Goal: Information Seeking & Learning: Learn about a topic

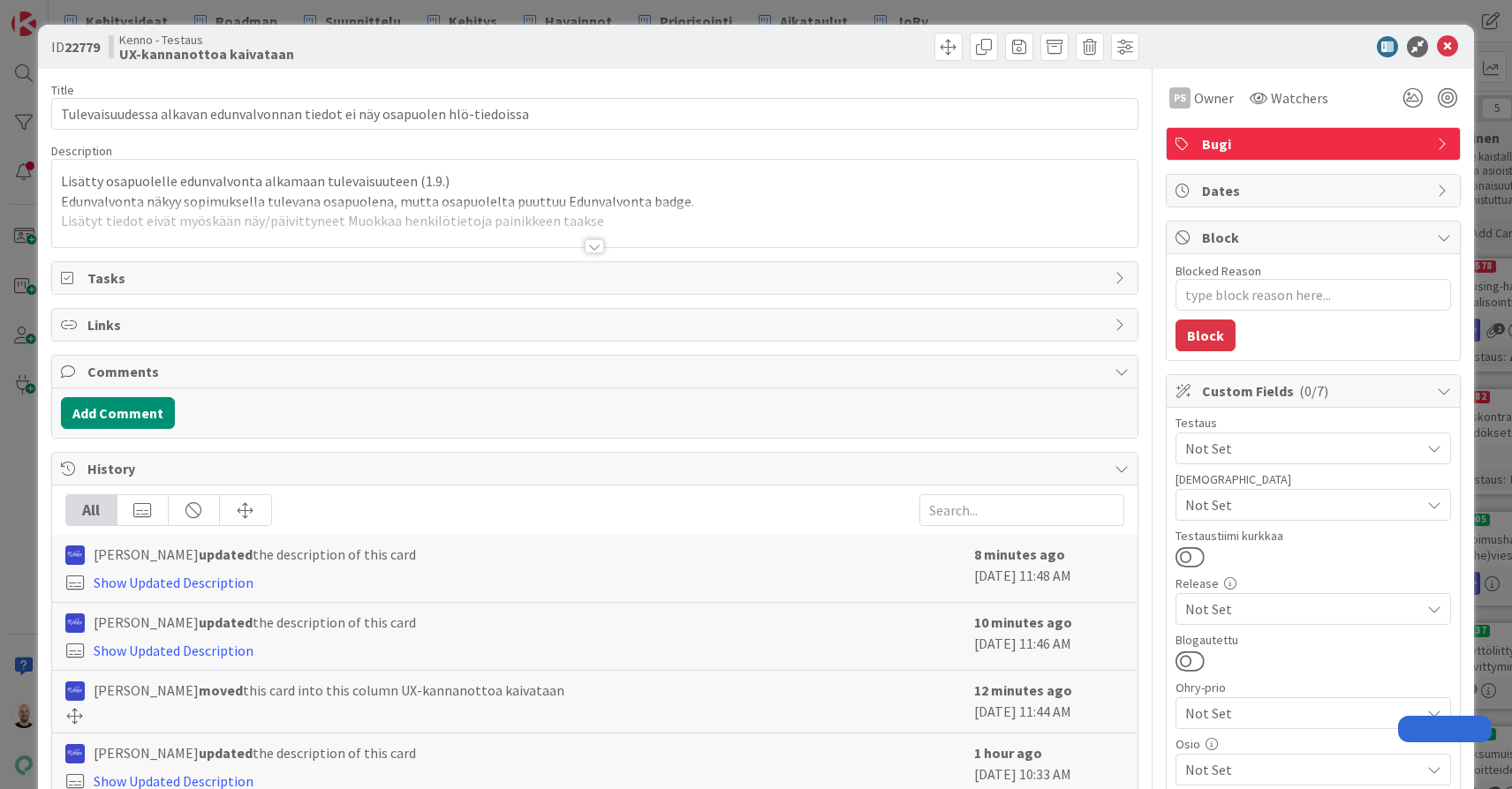
click at [592, 243] on div at bounding box center [595, 246] width 20 height 14
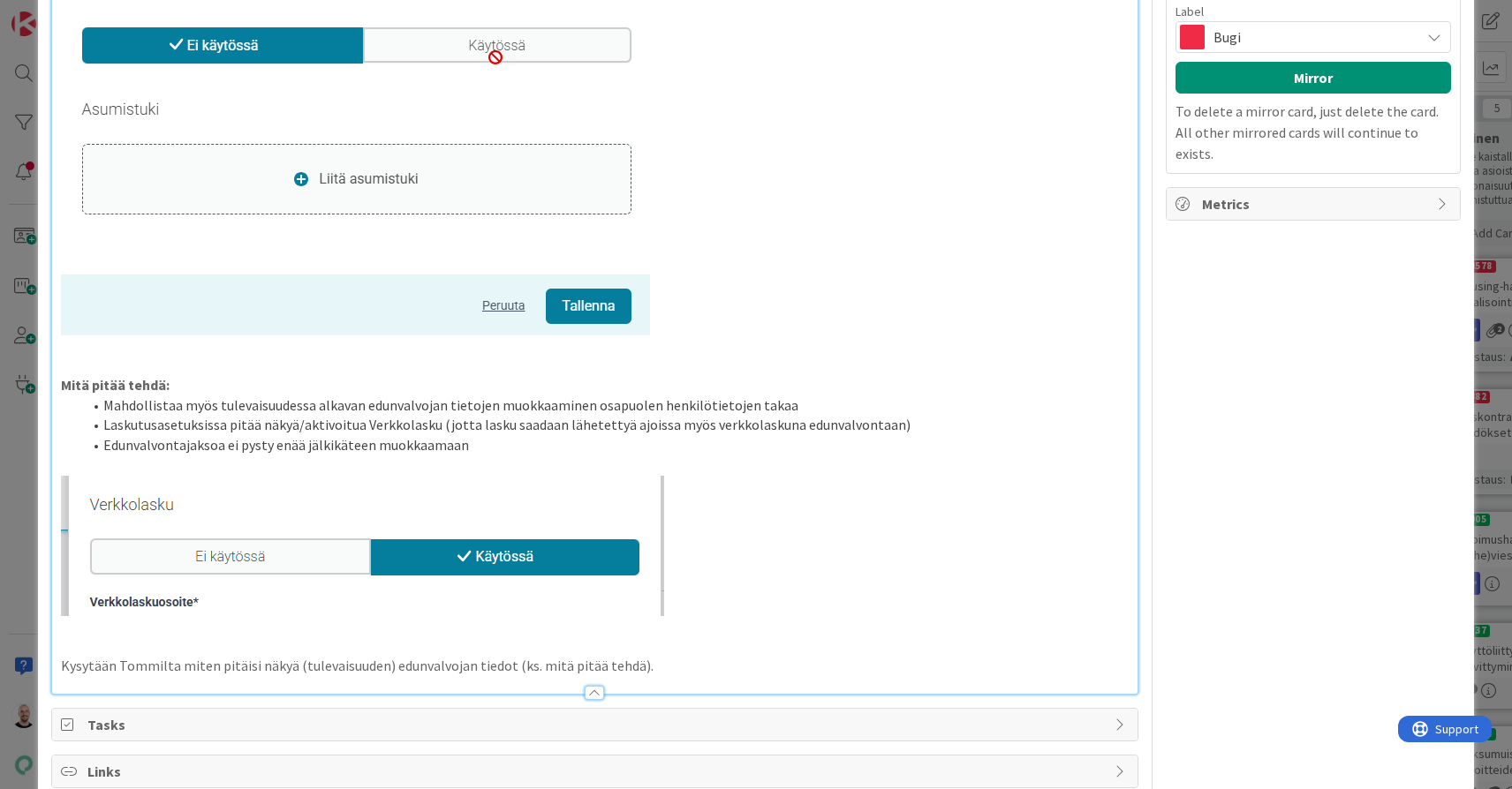
scroll to position [1722, 0]
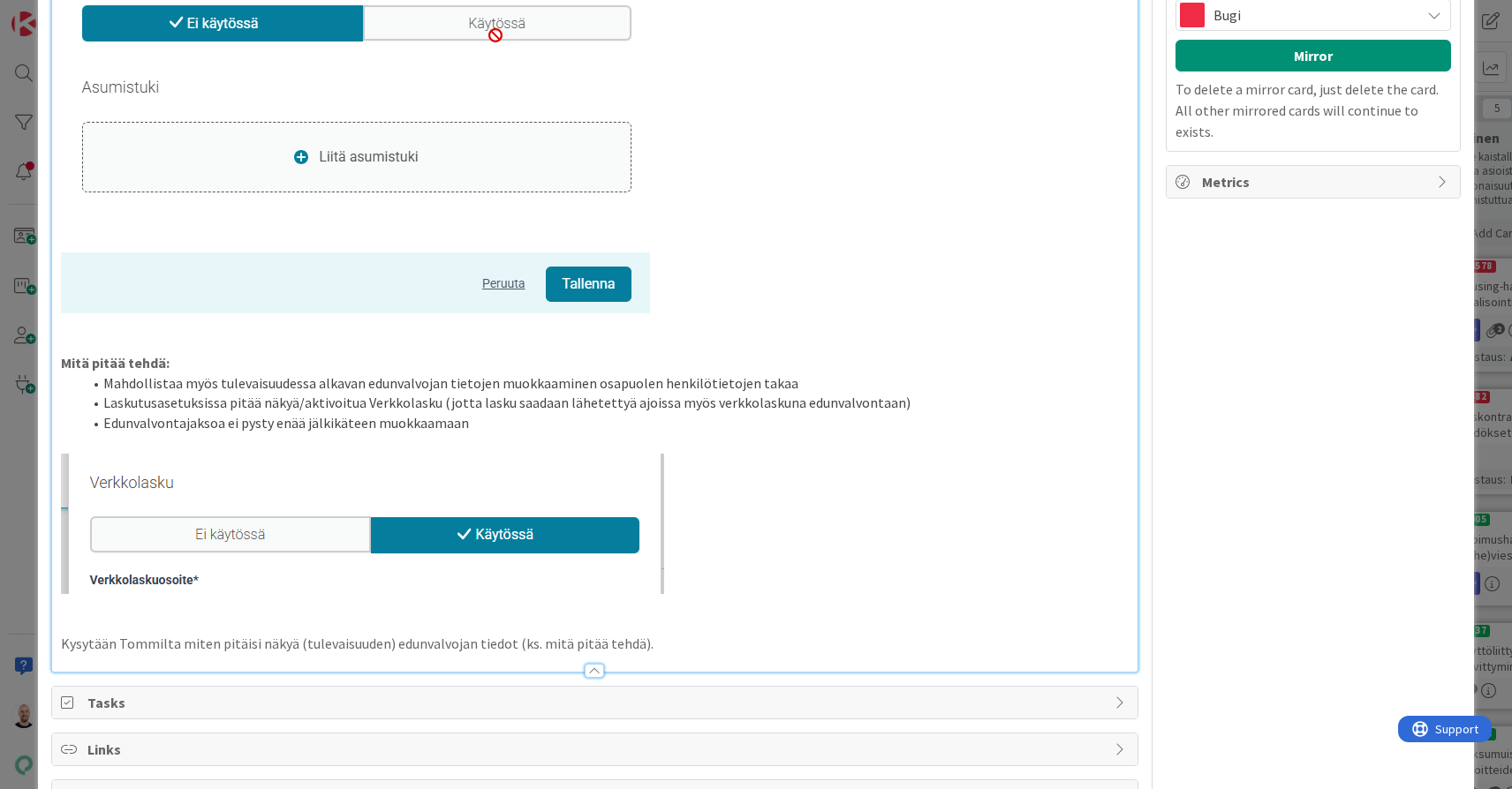
click at [689, 634] on p "Kysytään Tommilta miten pitäisi näkyä (tulevaisuuden) edunvalvojan tiedot (ks. …" at bounding box center [594, 644] width 1067 height 20
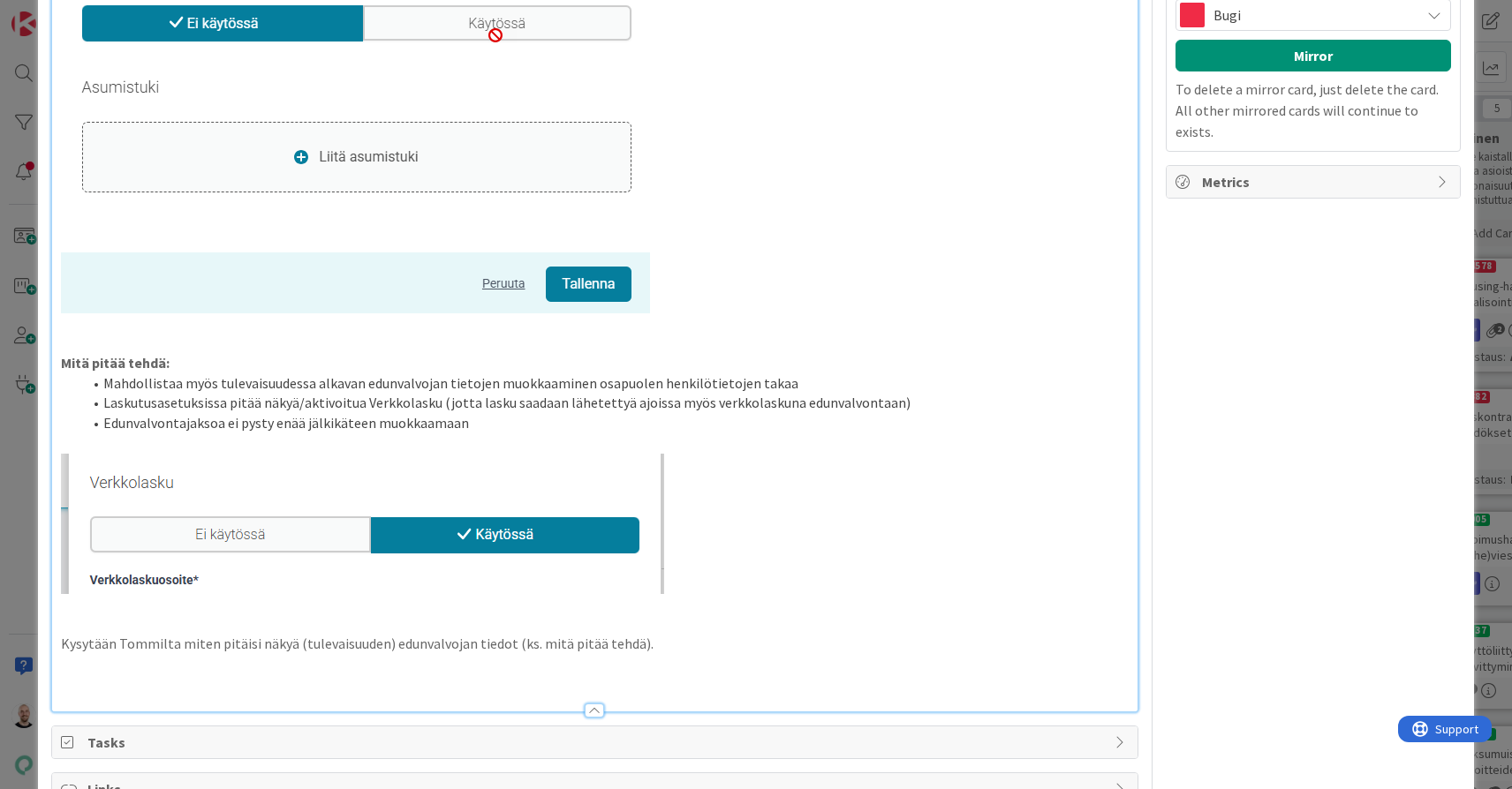
type textarea "x"
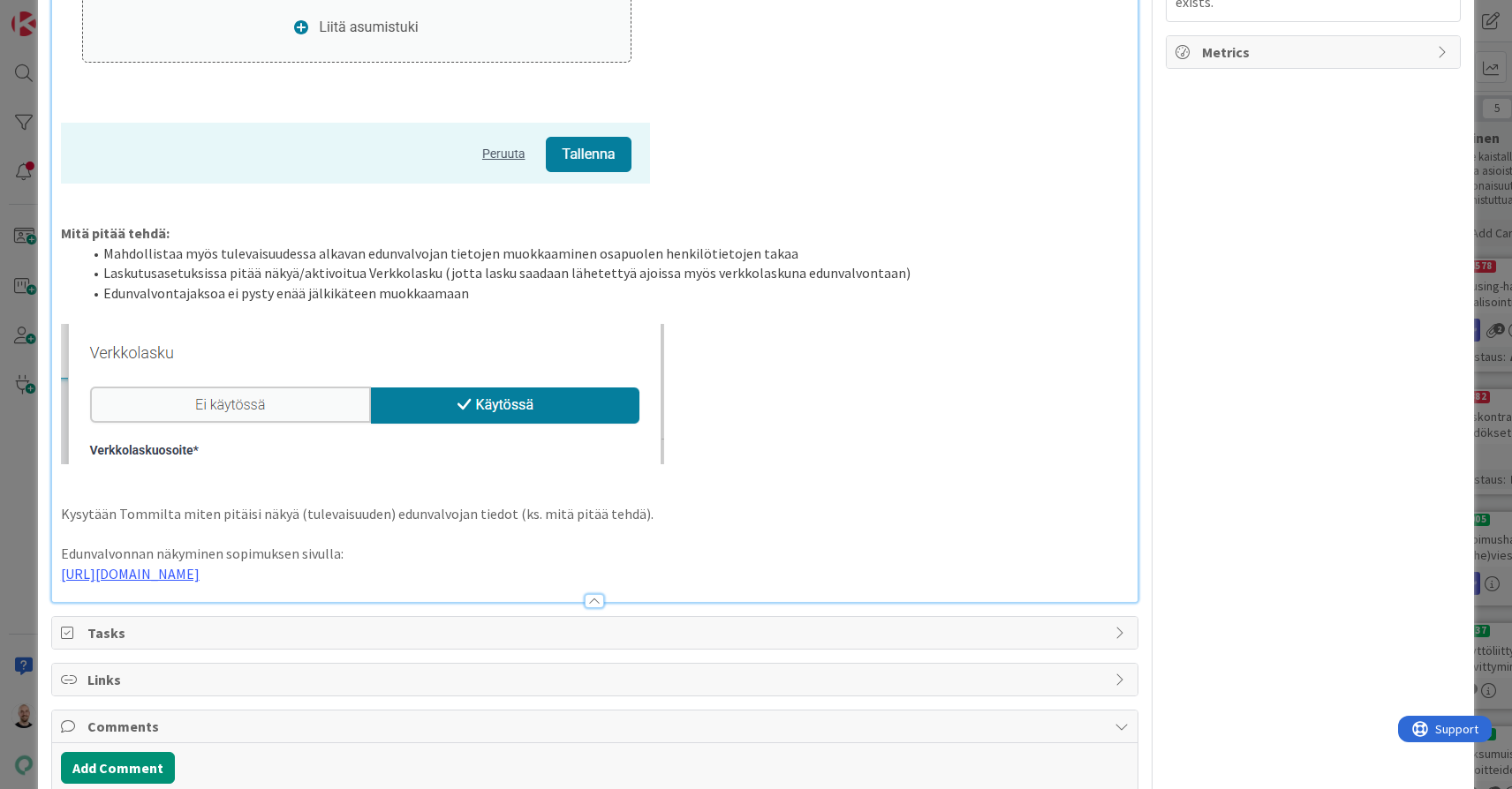
scroll to position [1913, 0]
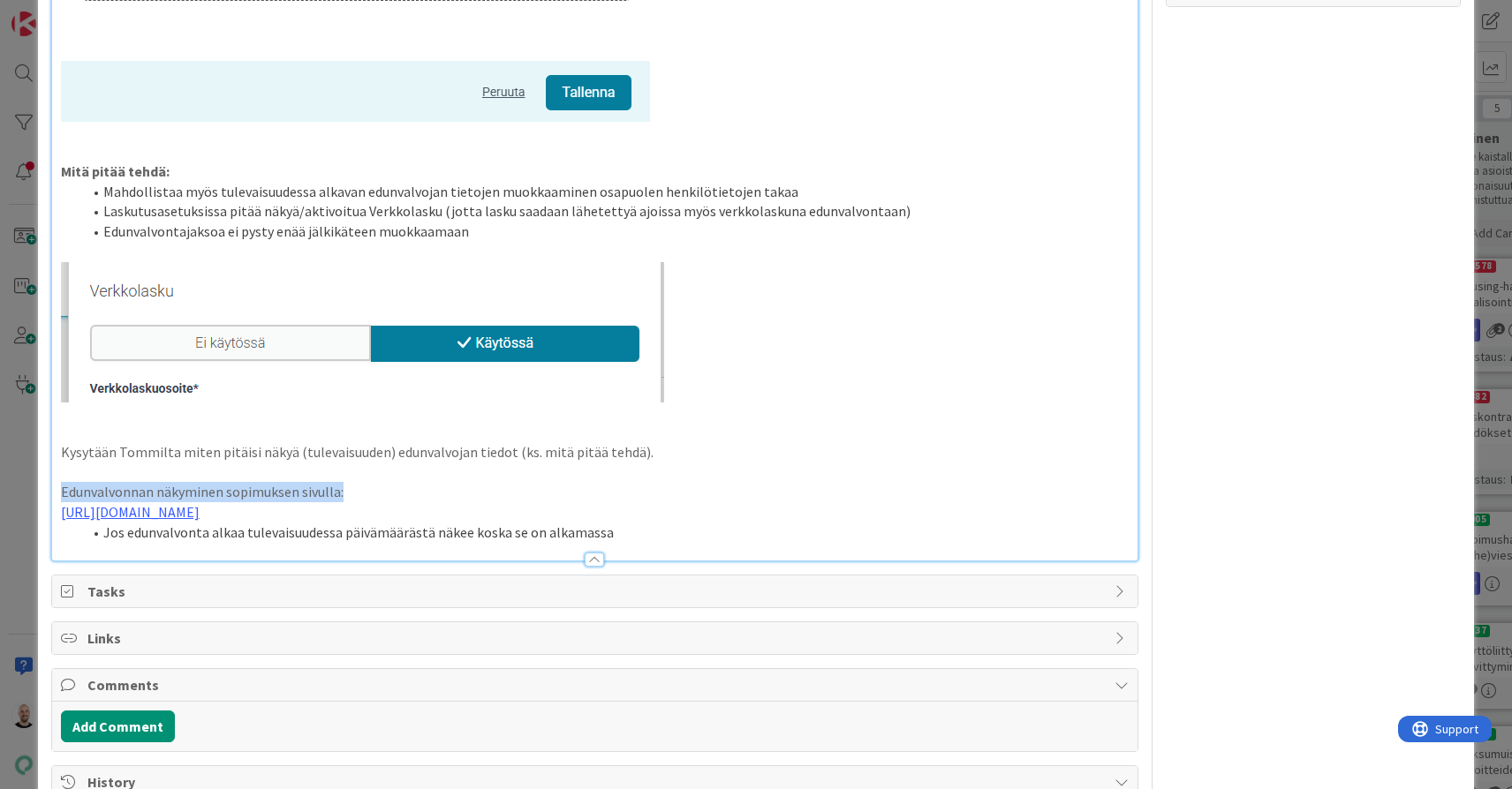
drag, startPoint x: 354, startPoint y: 481, endPoint x: 57, endPoint y: 483, distance: 297.0
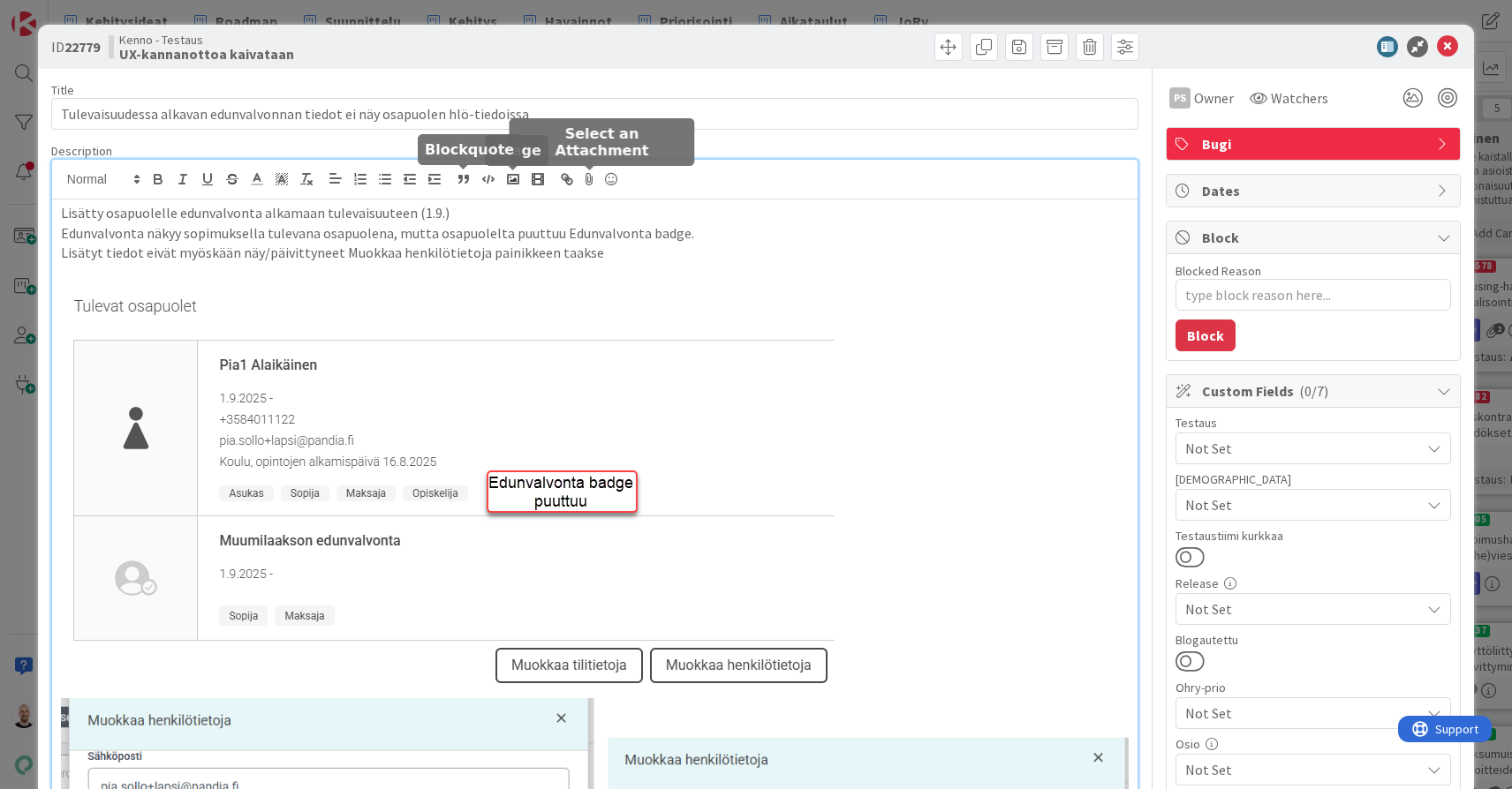
scroll to position [0, 0]
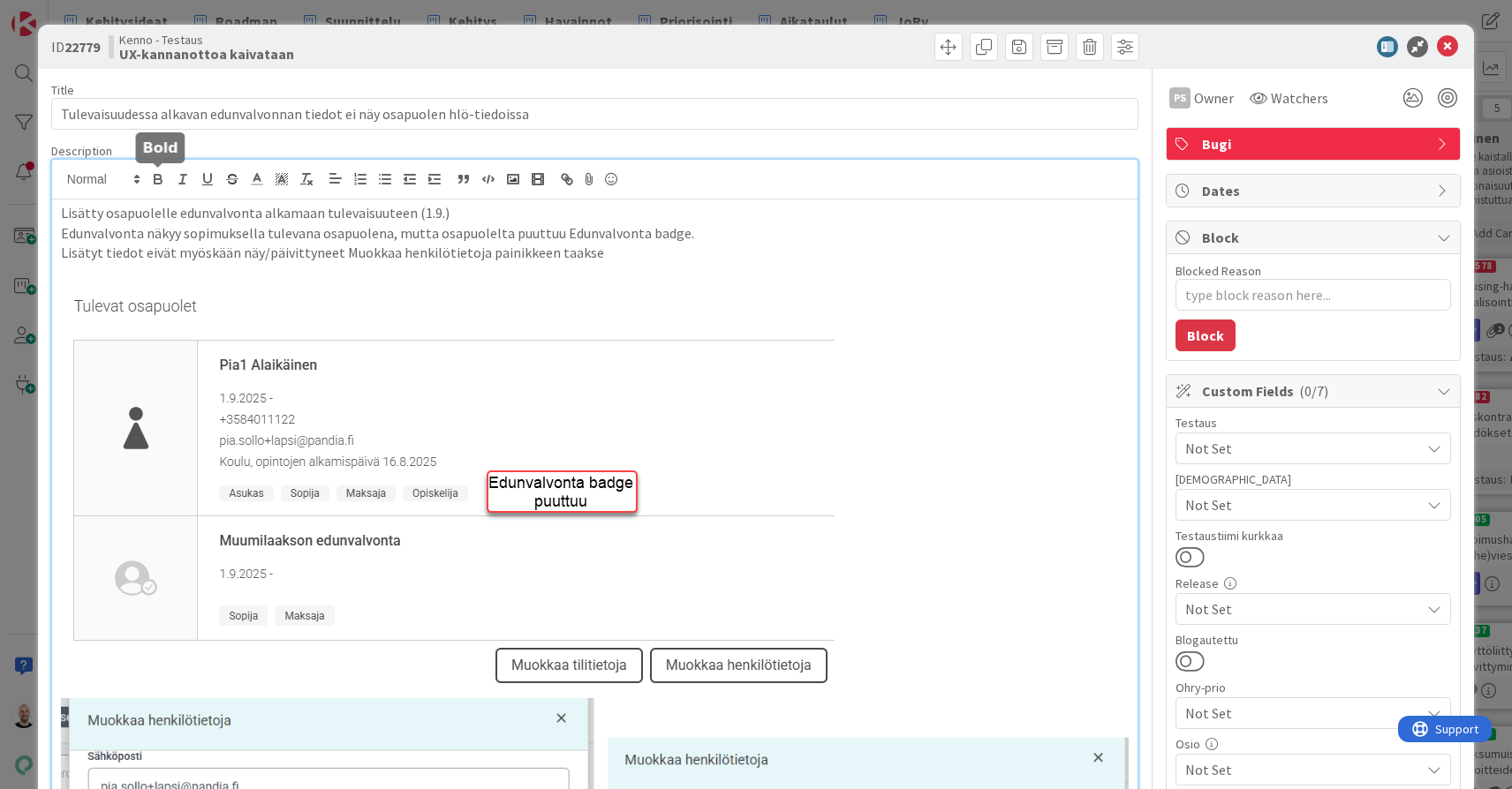
click at [161, 178] on icon "button" at bounding box center [158, 177] width 6 height 4
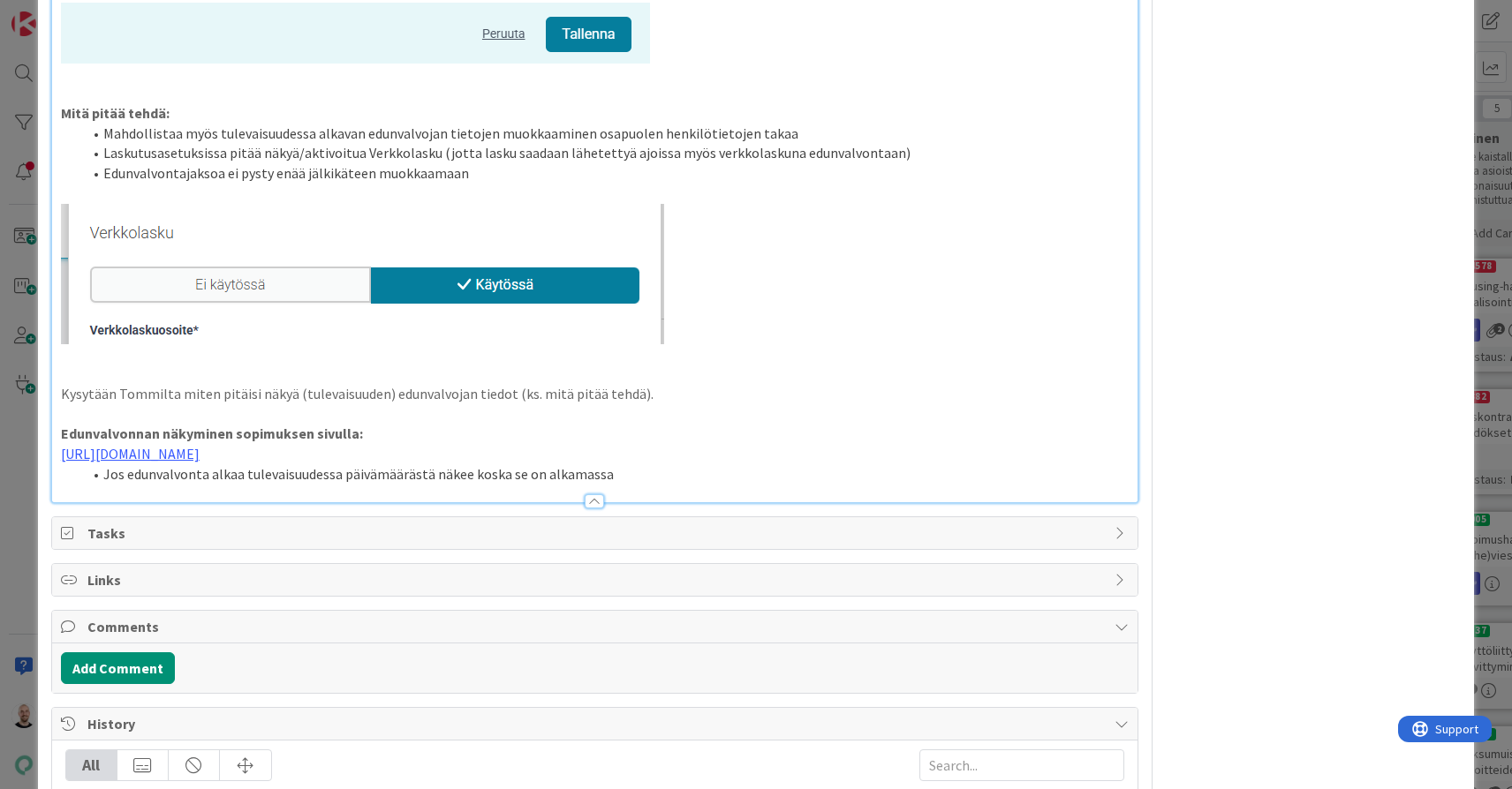
scroll to position [2023, 0]
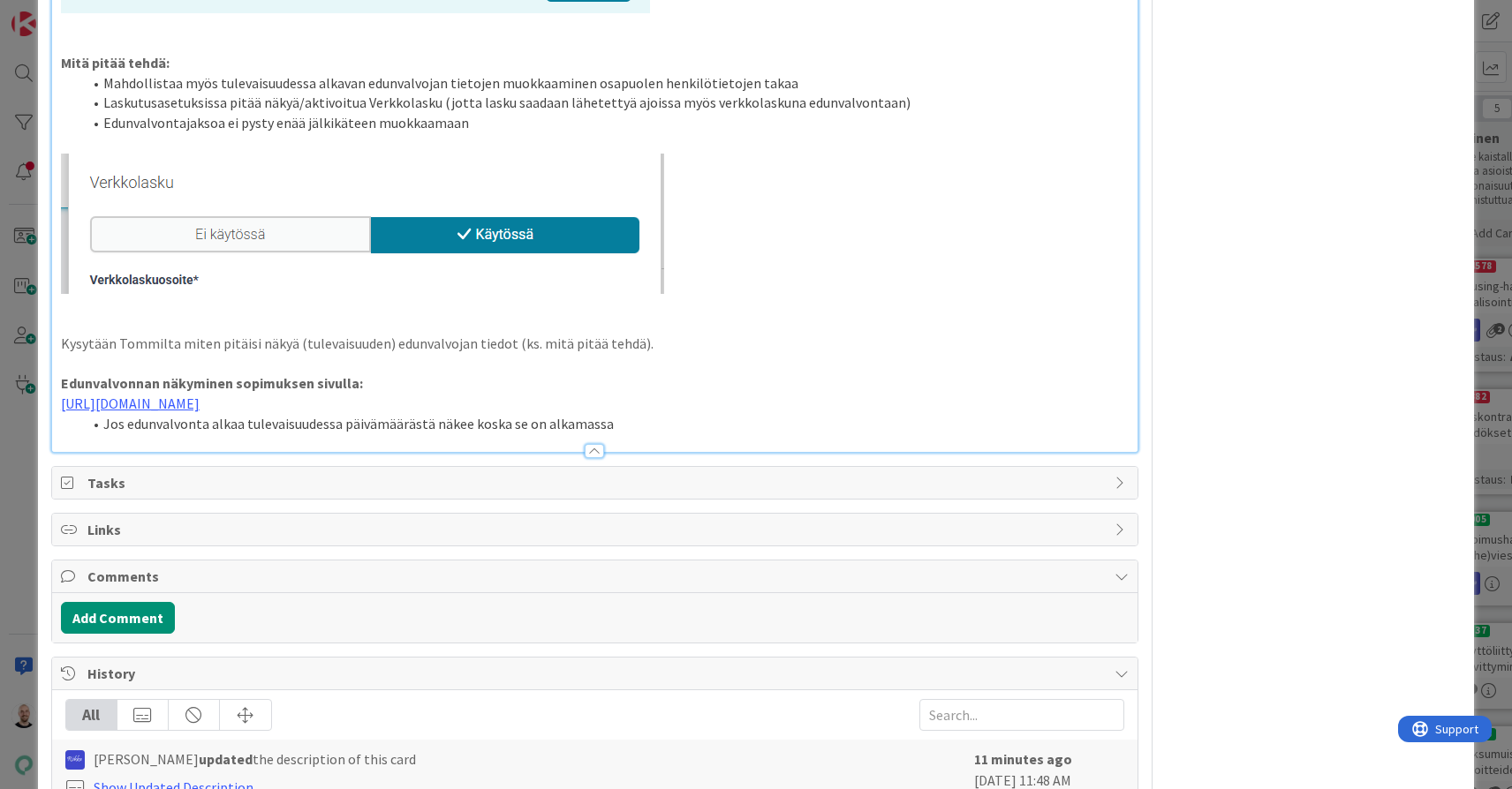
click at [384, 373] on p "Edunvalvonnan näkyminen sopimuksen sivulla:" at bounding box center [594, 383] width 1067 height 20
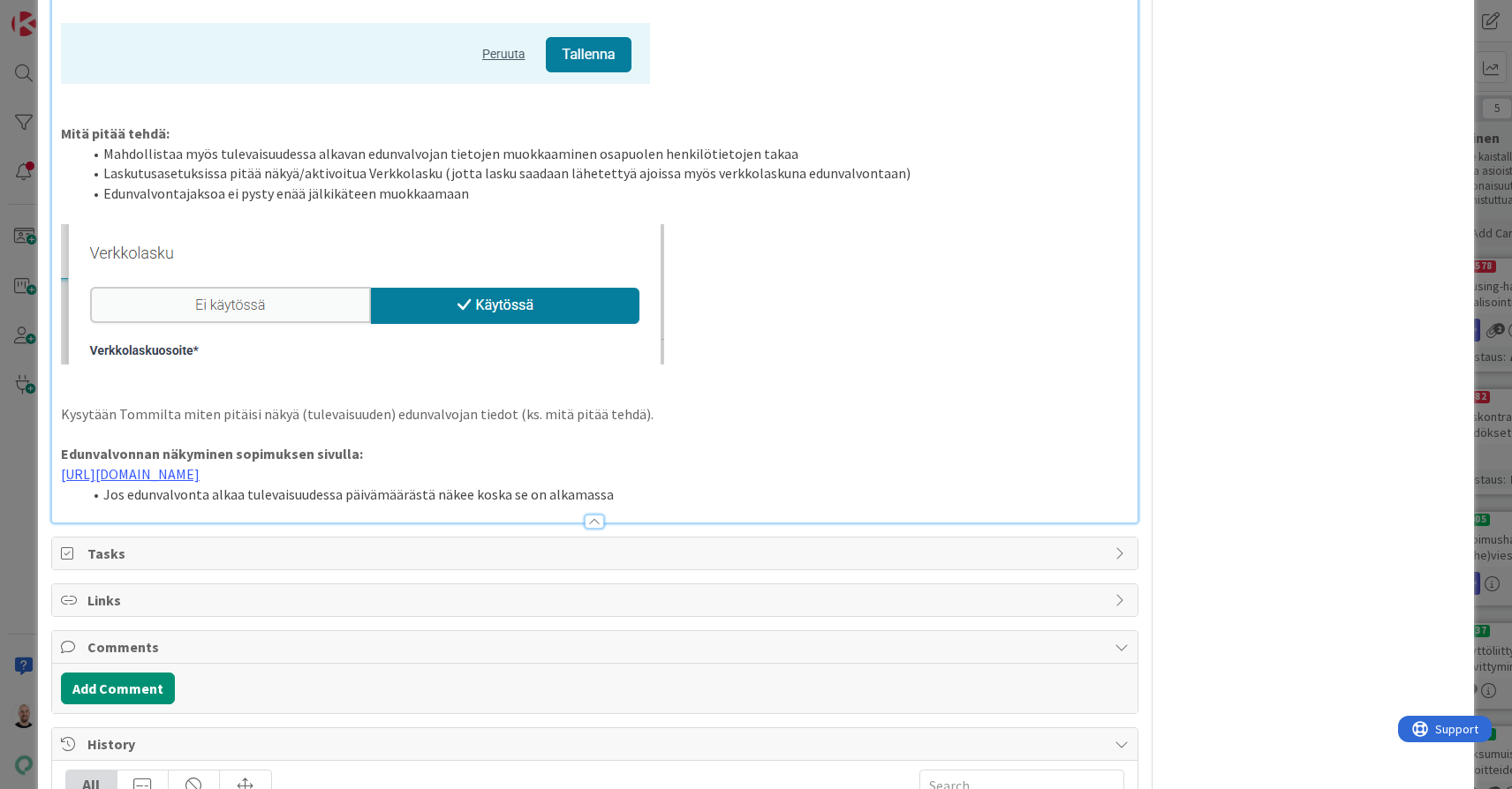
scroll to position [1950, 0]
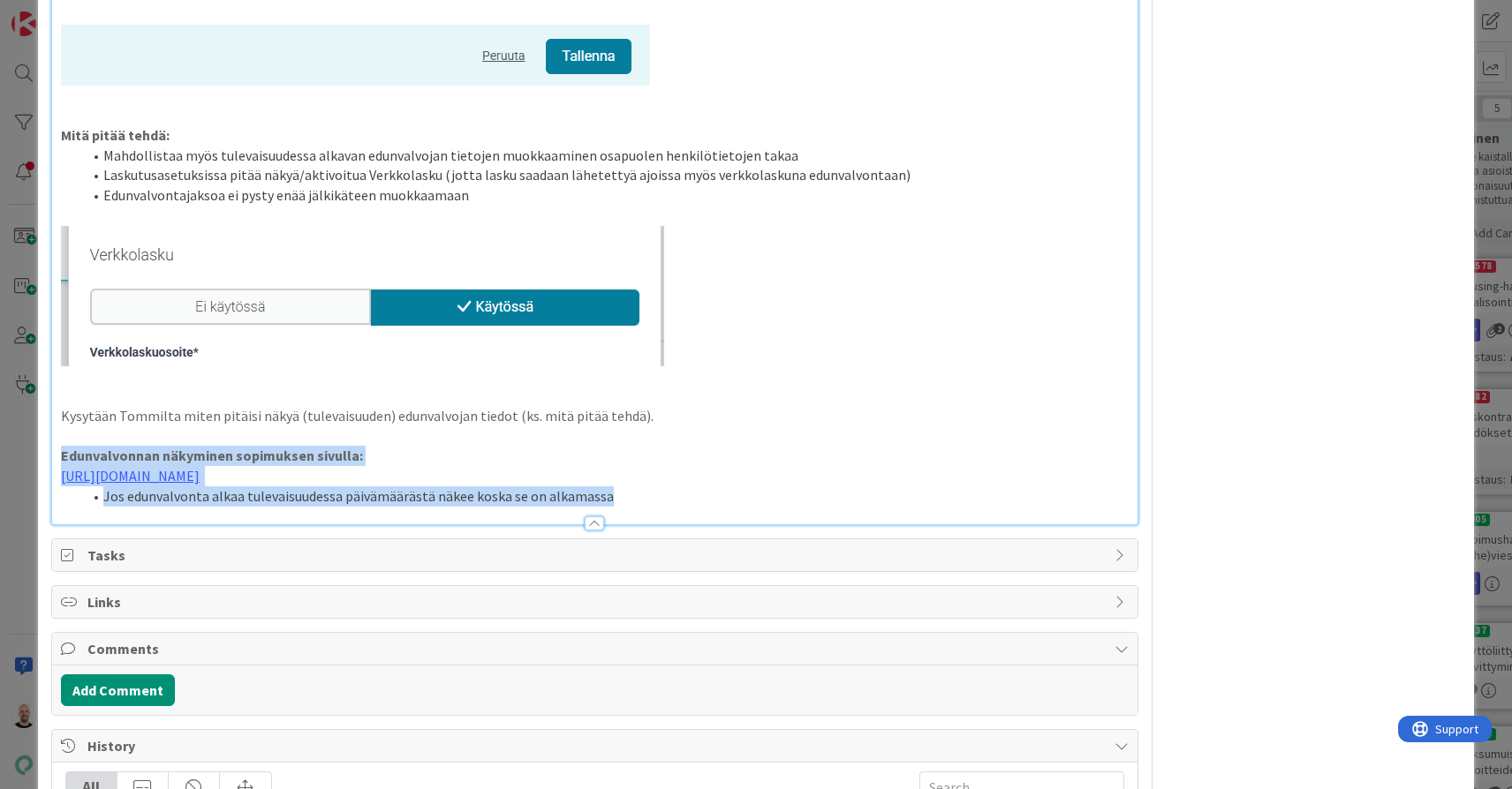
drag, startPoint x: 626, startPoint y: 505, endPoint x: 7, endPoint y: 447, distance: 621.7
click at [7, 447] on div "ID 22779 Kenno - Testaus UX-kannanottoa kaivataan Title 75 / 128 Tulevaisuudess…" at bounding box center [756, 394] width 1512 height 789
click at [656, 499] on li "Jos edunvalvonta alkaa tulevaisuudessa päivämäärästä näkee koska se on alkamassa" at bounding box center [606, 496] width 1046 height 20
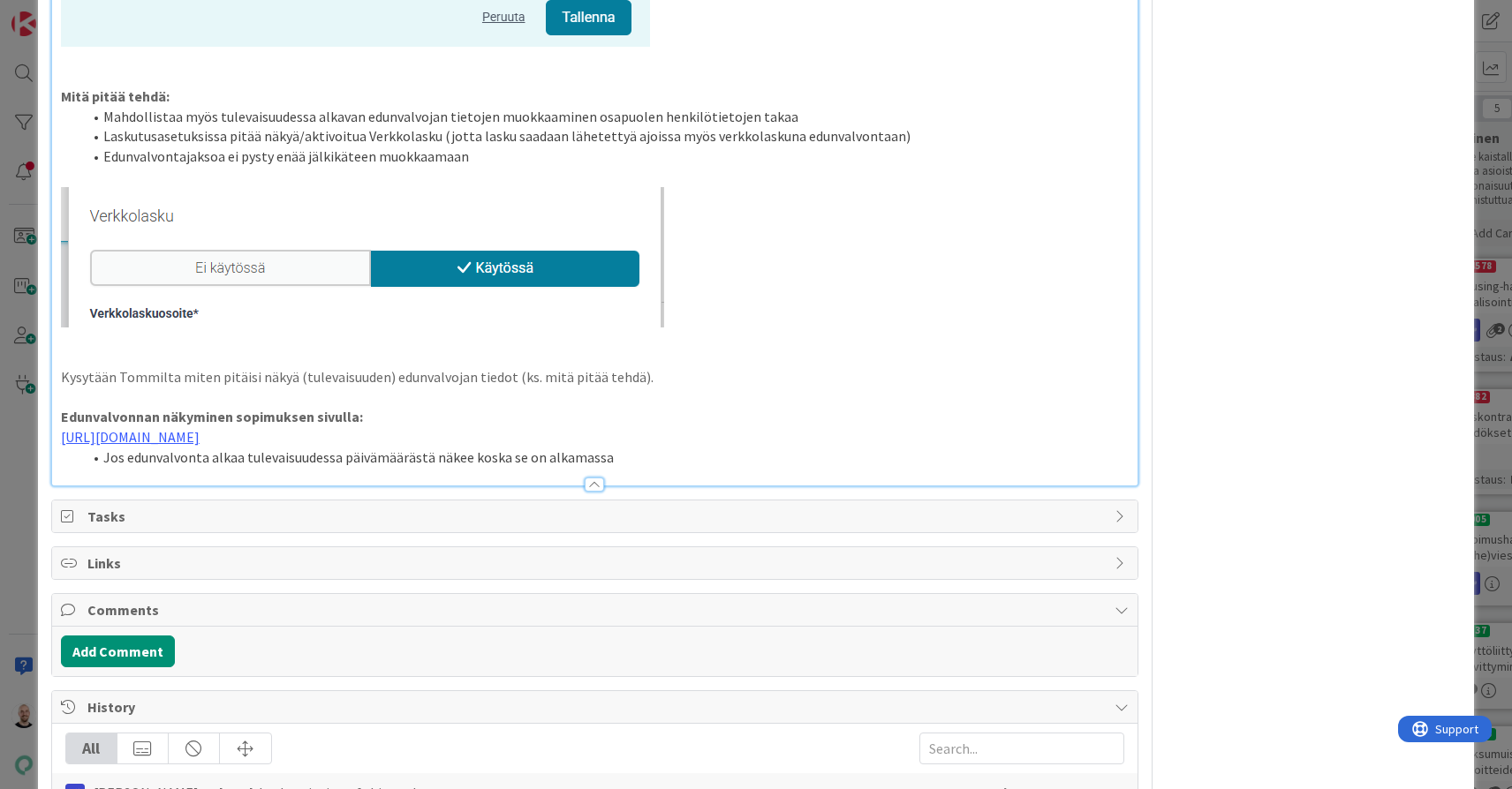
scroll to position [1988, 0]
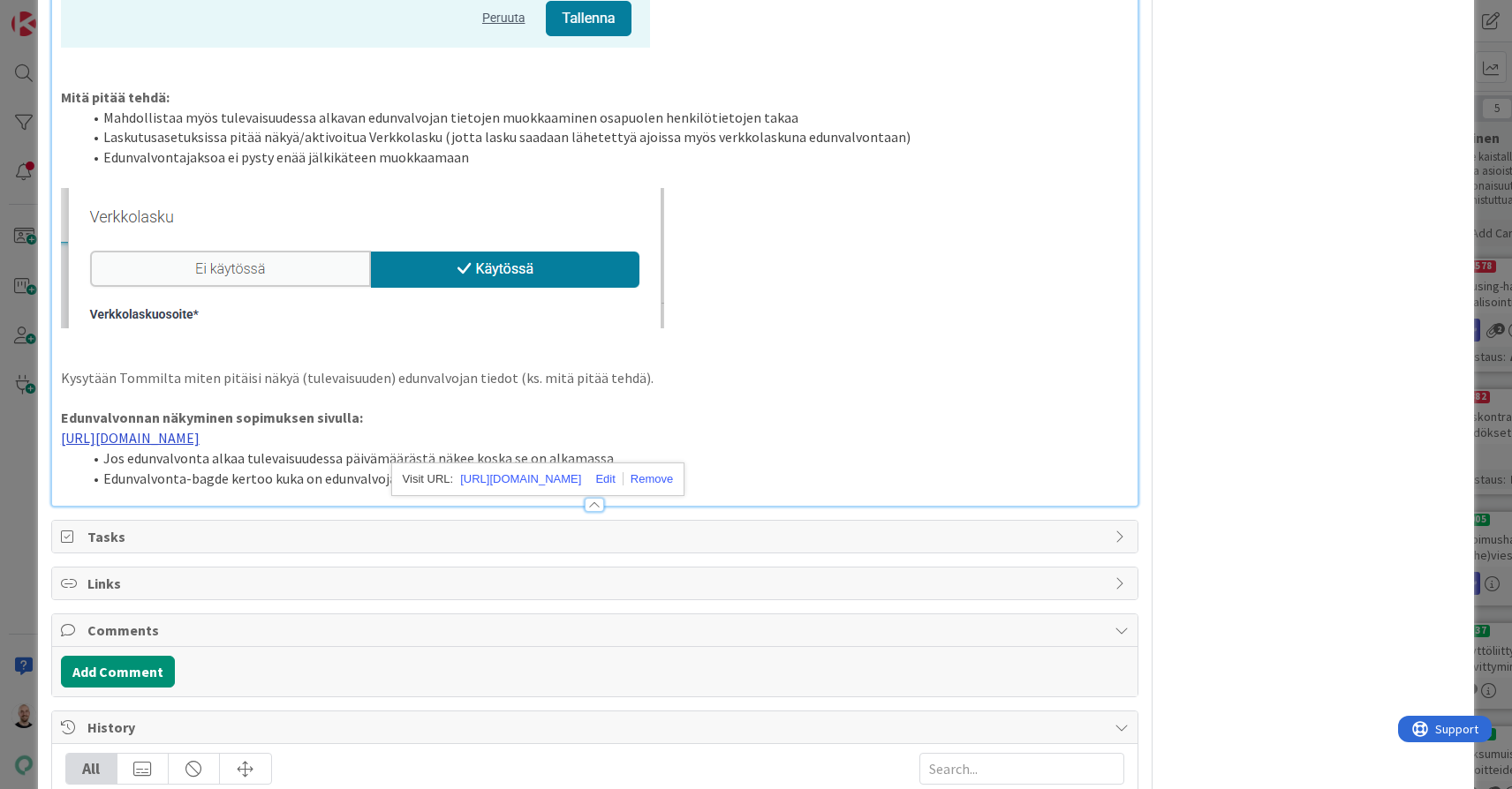
click at [200, 433] on link "https://www.figma.com/proto/0IJ8fGlasErUUd7odgirDN/Sopimushallinta?page-id=0%3A…" at bounding box center [130, 438] width 139 height 18
click at [524, 479] on link "https://www.figma.com/proto/0IJ8fGlasErUUd7odgirDN/Sopimushallinta?content-scal…" at bounding box center [520, 478] width 121 height 23
click at [193, 484] on li "Edunvalvonta-bagde kertoo kuka on edunvalvoja ja kuka edunvalvonnassa" at bounding box center [606, 478] width 1046 height 20
click at [669, 485] on li "Edunvalvonta ja Edunvalvoja -bagdet kertovat kuka on edunvalvoja ja kuka edunva…" at bounding box center [606, 478] width 1046 height 20
drag, startPoint x: 669, startPoint y: 485, endPoint x: 724, endPoint y: 484, distance: 55.0
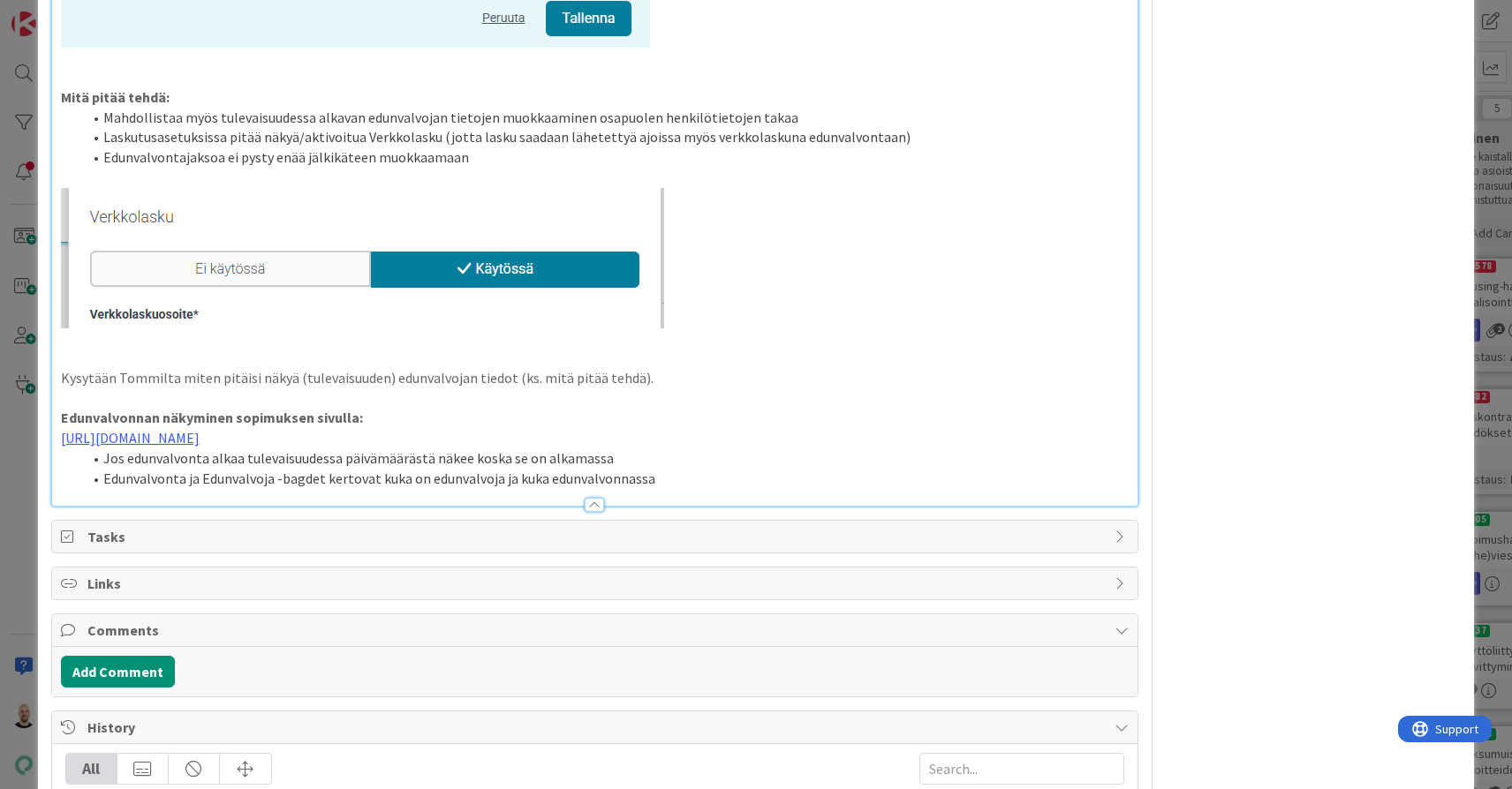
click at [724, 484] on li "Edunvalvonta ja Edunvalvoja -bagdet kertovat kuka on edunvalvoja ja kuka edunva…" at bounding box center [606, 478] width 1046 height 20
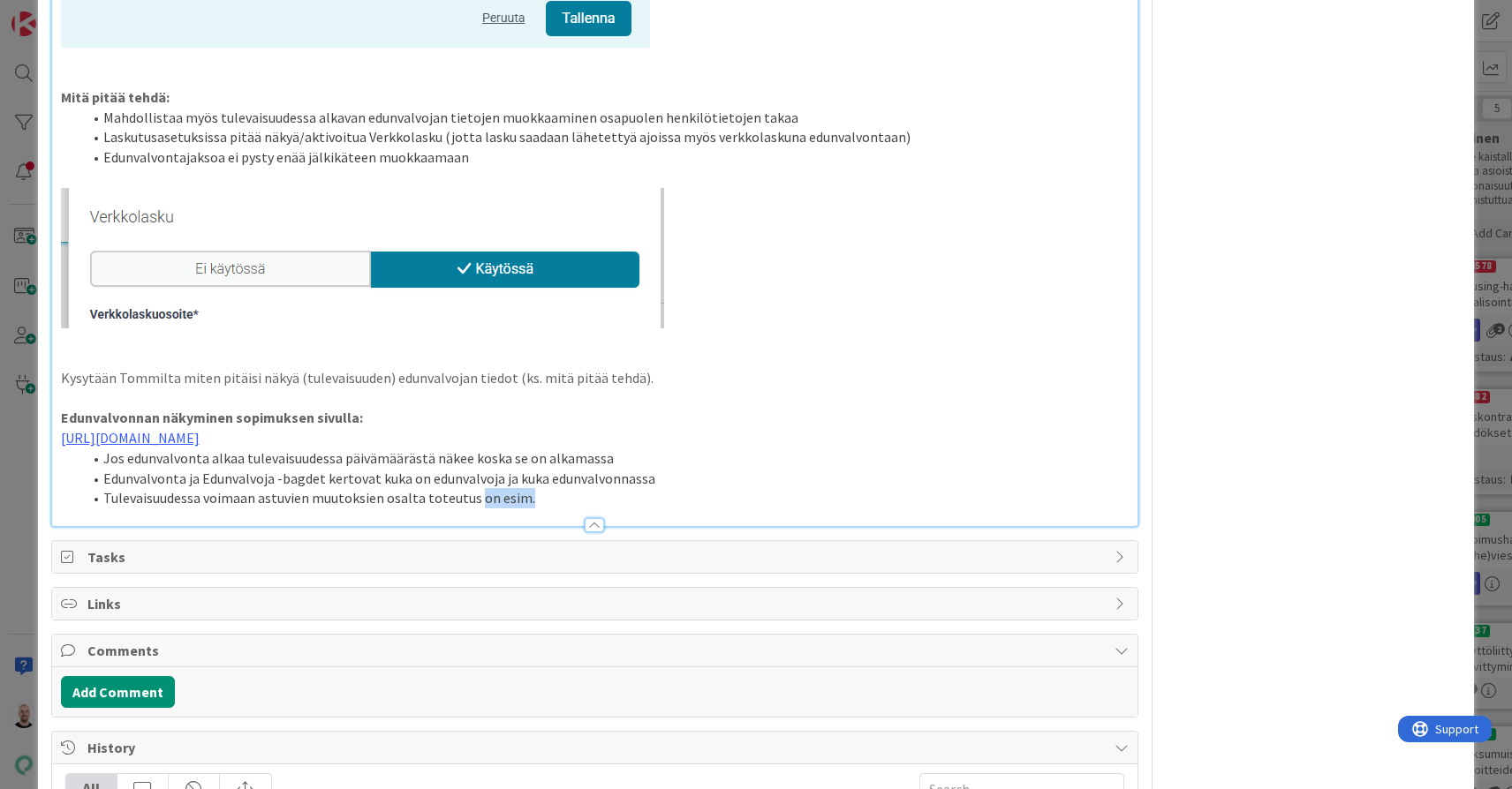
drag, startPoint x: 476, startPoint y: 502, endPoint x: 609, endPoint y: 510, distance: 133.2
click at [609, 508] on li "Tulevaisuudessa voimaan astuvien muutoksien osalta toteutus on esim." at bounding box center [606, 498] width 1046 height 20
click at [471, 507] on li "Tulevaisuudessa voimaan astuvien muutoksien osalta toteutus sopimusmuutoksissa …" at bounding box center [606, 498] width 1046 height 20
click at [780, 506] on li "Tulevaisuudessa voimaan astuvien muutoksien osalta toteutus vastaisi sopimusmuu…" at bounding box center [606, 498] width 1046 height 20
click at [650, 502] on li "Tulevaisuudessa voimaan astuvien muutoksien osalta toteutus vastaisi sopimusmuu…" at bounding box center [606, 498] width 1046 height 20
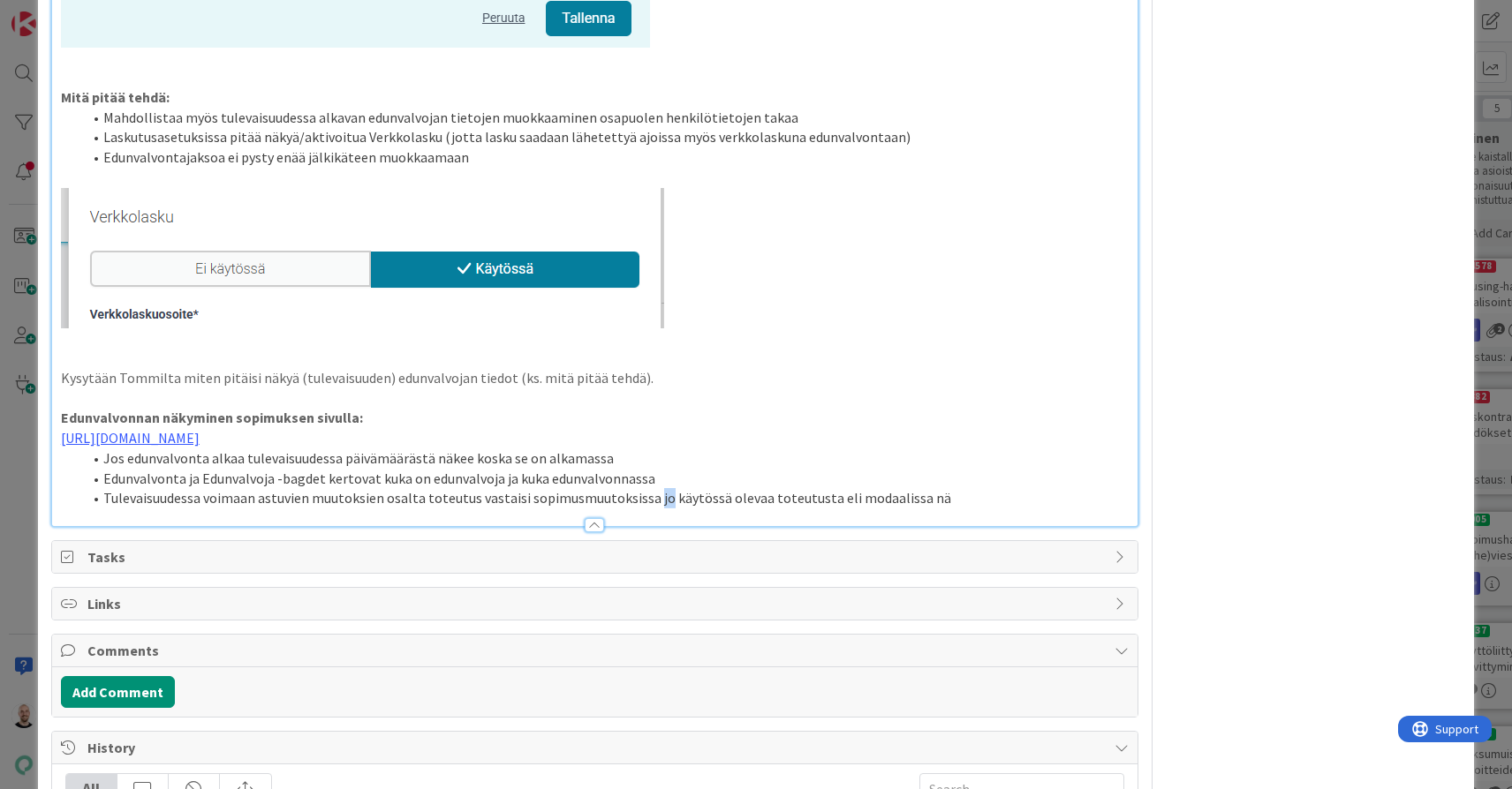
click at [650, 502] on li "Tulevaisuudessa voimaan astuvien muutoksien osalta toteutus vastaisi sopimusmuu…" at bounding box center [606, 498] width 1046 height 20
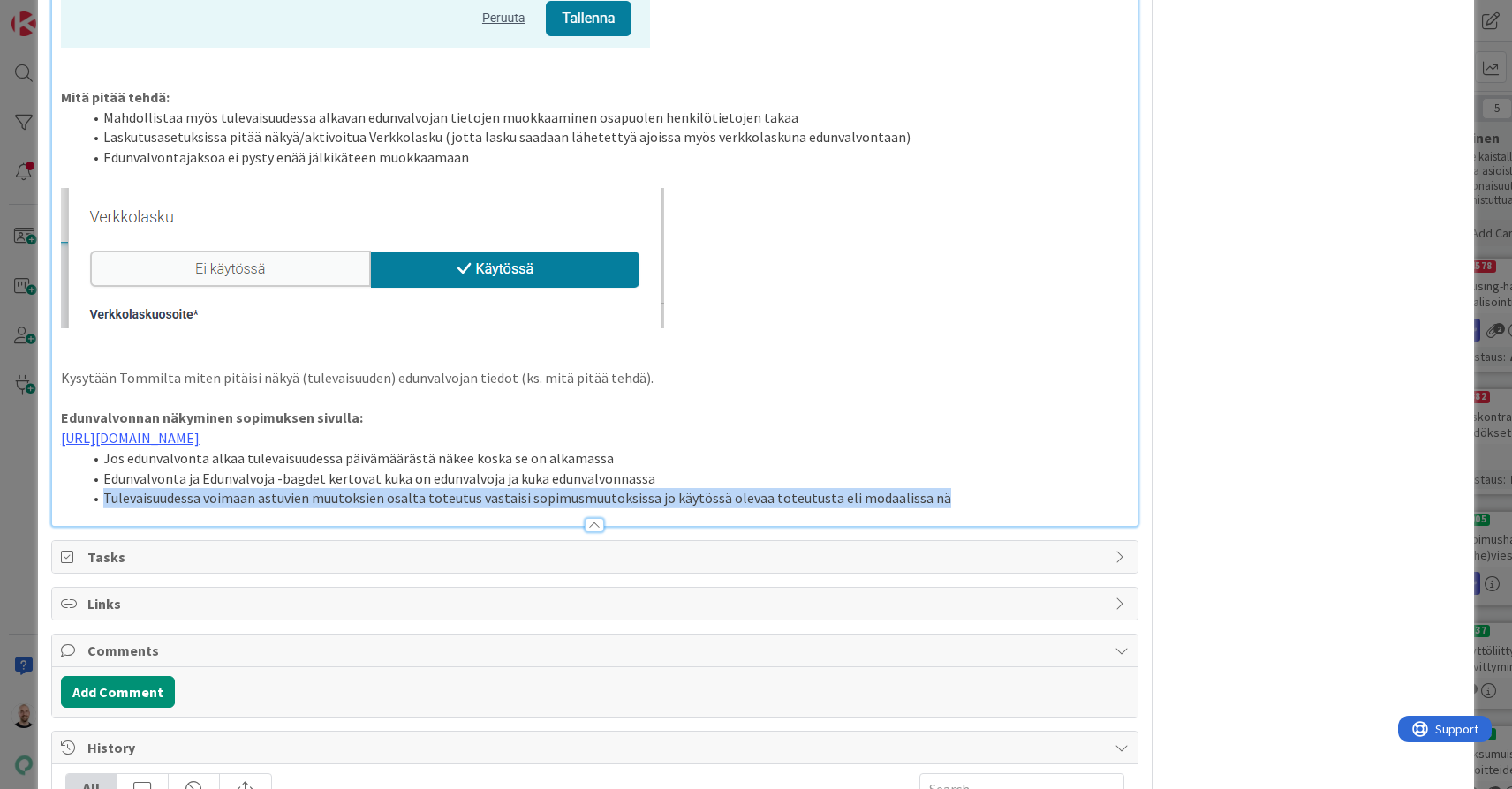
click at [650, 502] on li "Tulevaisuudessa voimaan astuvien muutoksien osalta toteutus vastaisi sopimusmuu…" at bounding box center [606, 498] width 1046 height 20
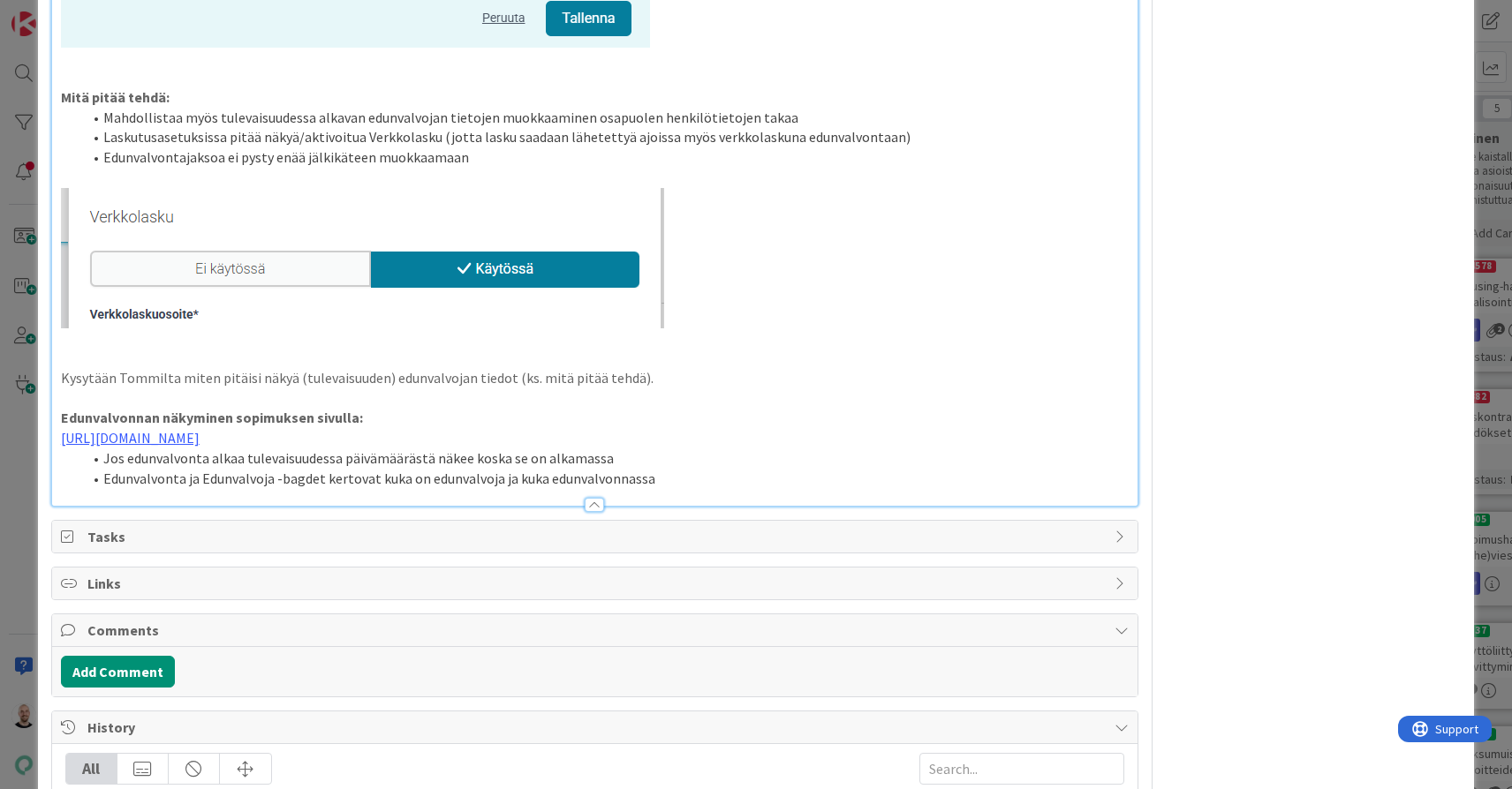
scroll to position [1995, 0]
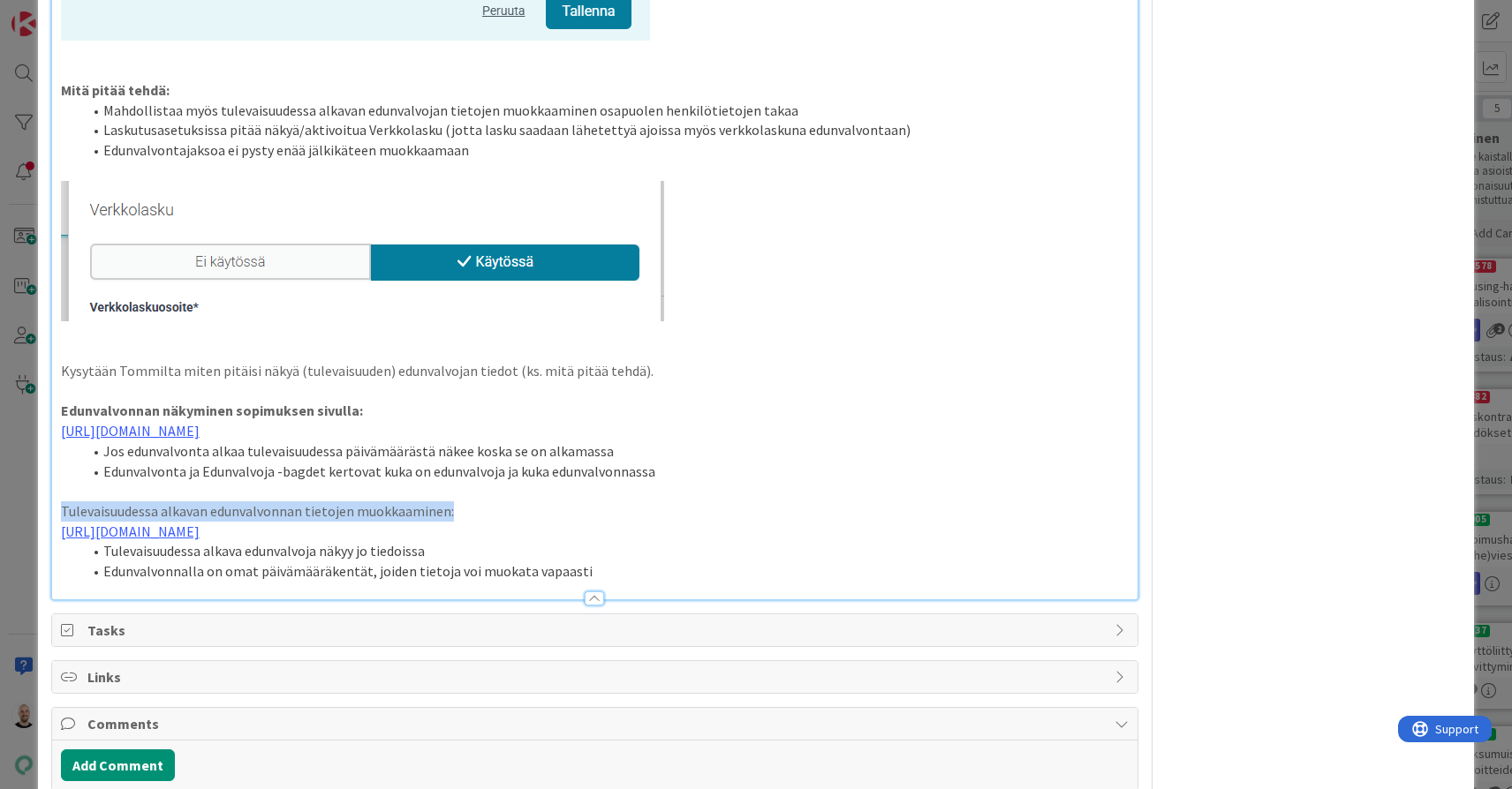
drag, startPoint x: 459, startPoint y: 517, endPoint x: 2, endPoint y: 512, distance: 457.0
click at [2, 511] on div "ID 22779 Kenno - Testaus UX-kannanottoa kaivataan Title 75 / 128 Tulevaisuudess…" at bounding box center [756, 394] width 1512 height 789
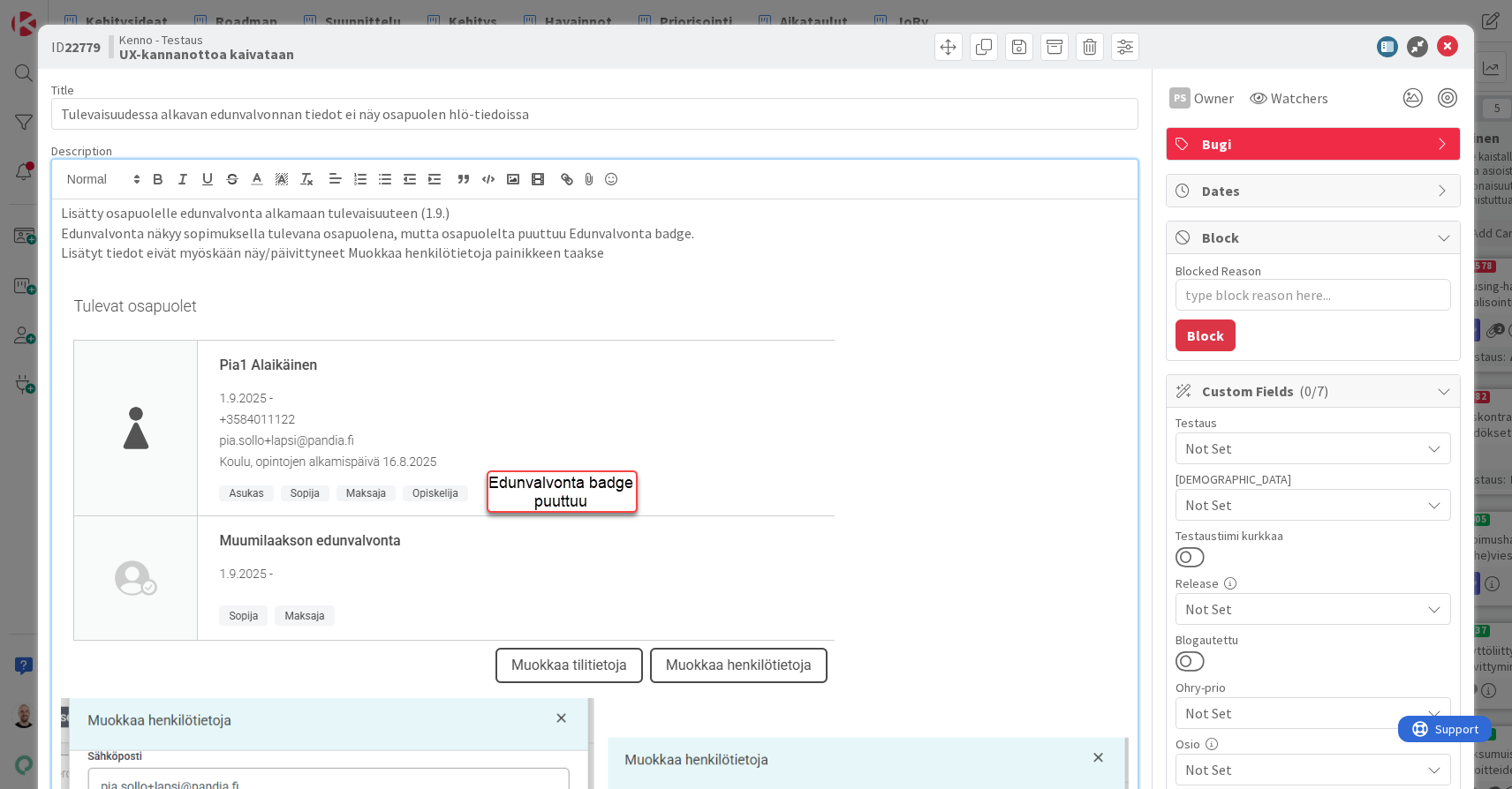
scroll to position [0, 0]
click at [161, 181] on icon "button" at bounding box center [158, 182] width 7 height 4
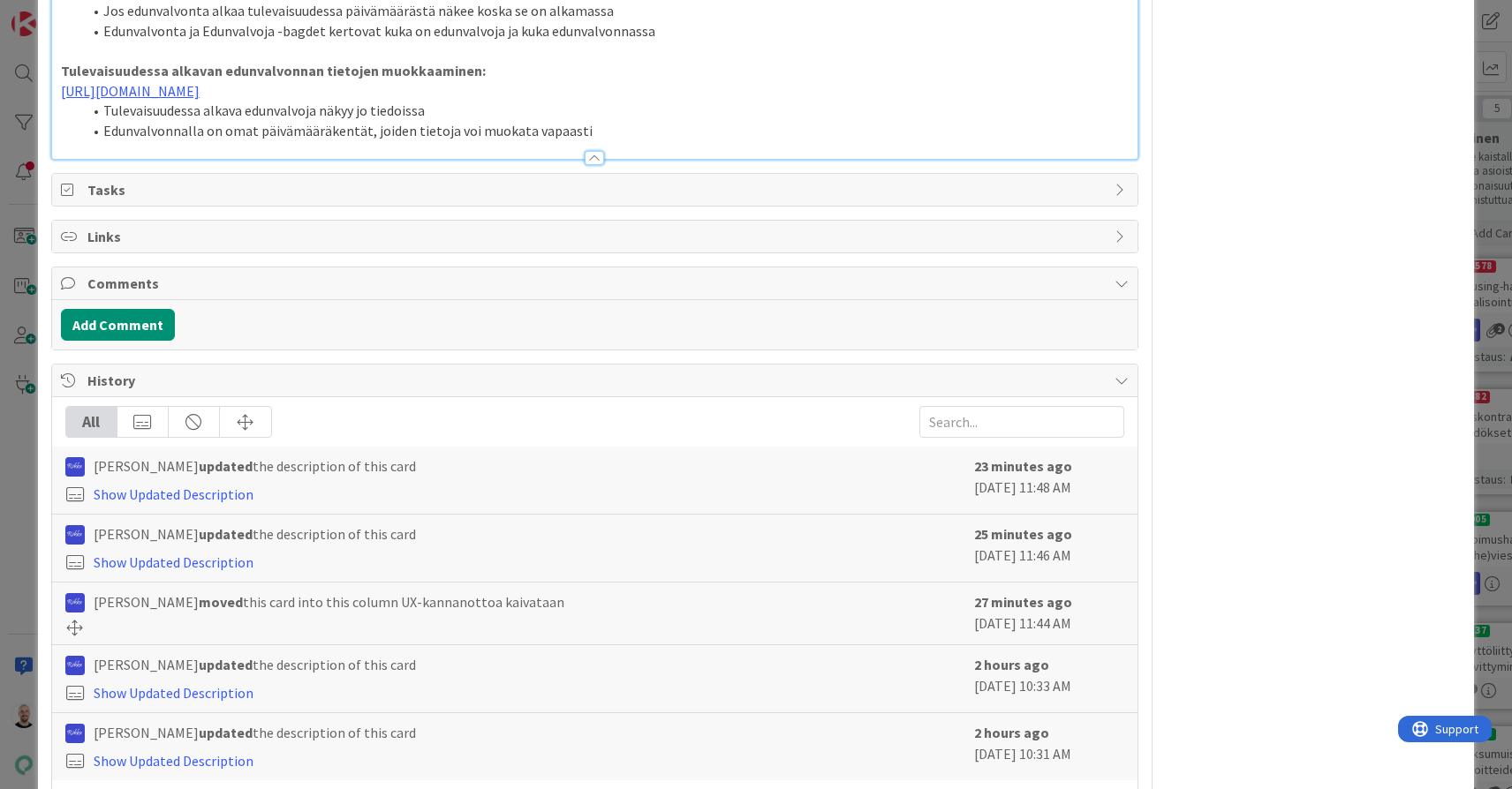
scroll to position [2429, 0]
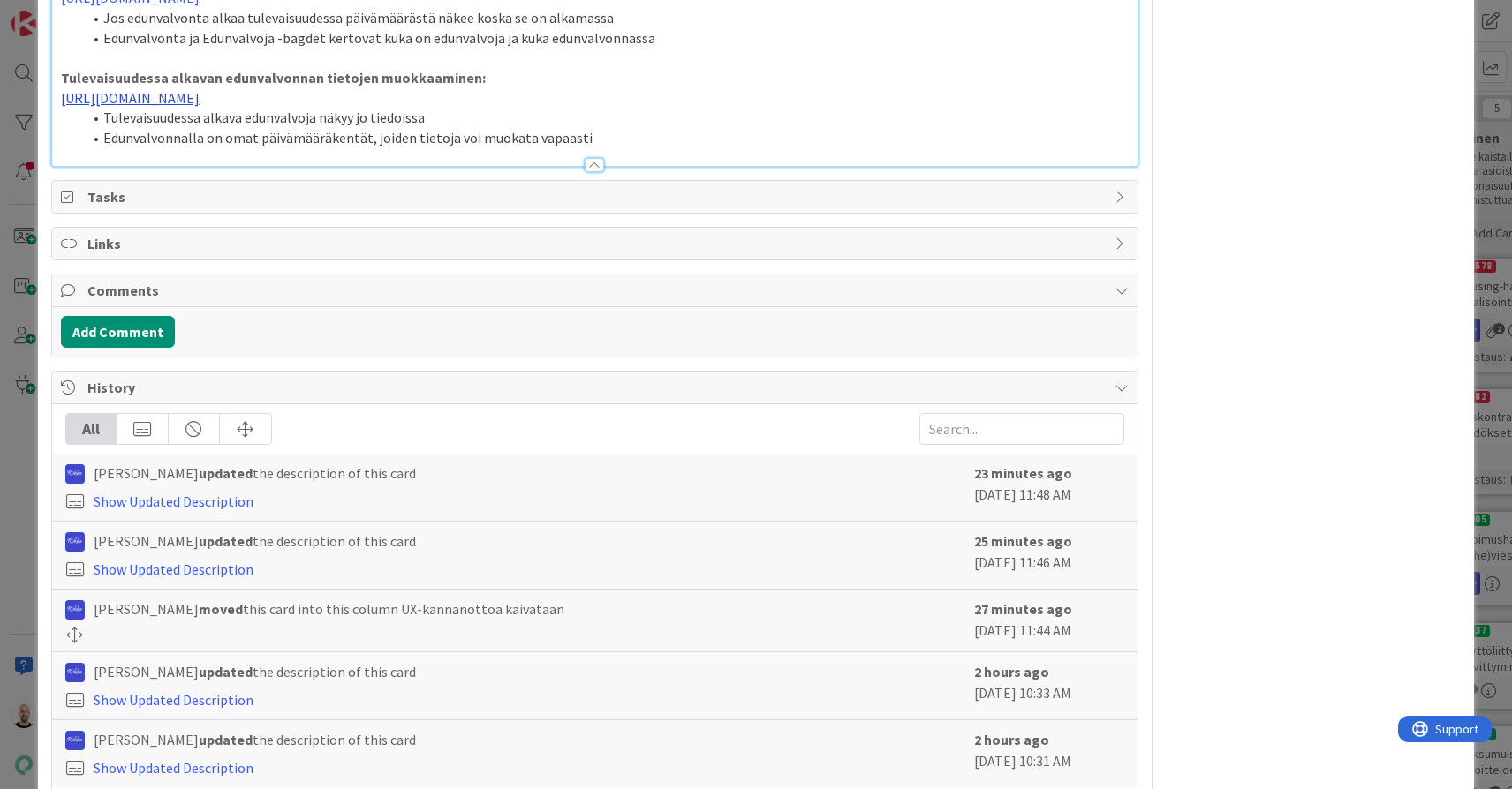
type textarea "x"
click at [632, 128] on li "Tulevaisuudessa alkava edunvalvoja näkyy jo tiedoissa" at bounding box center [606, 118] width 1046 height 20
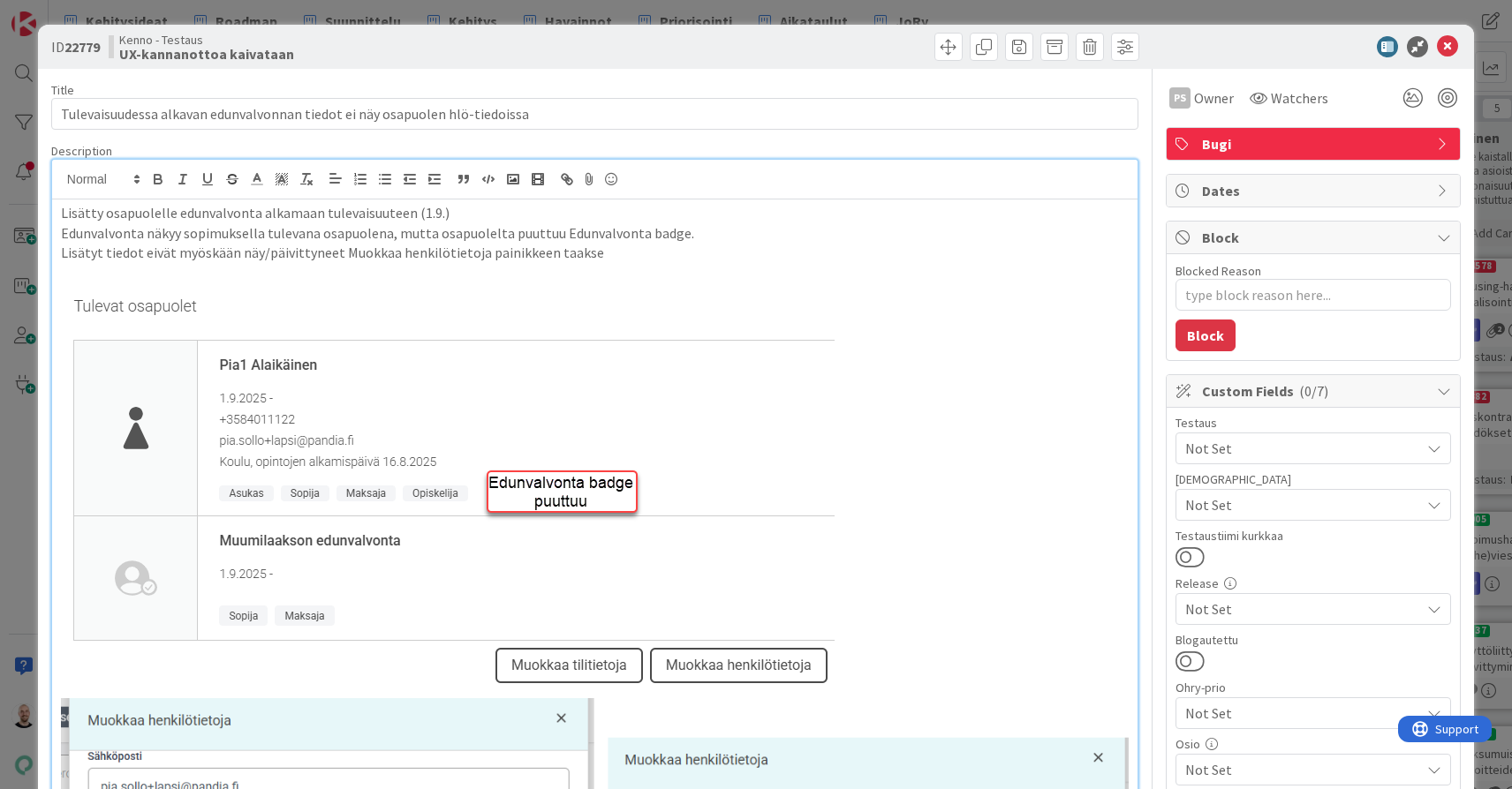
scroll to position [0, 0]
click at [1107, 10] on div "ID 22779 Kenno - Testaus UX-kannanottoa kaivataan Title 75 / 128 Tulevaisuudess…" at bounding box center [756, 394] width 1512 height 789
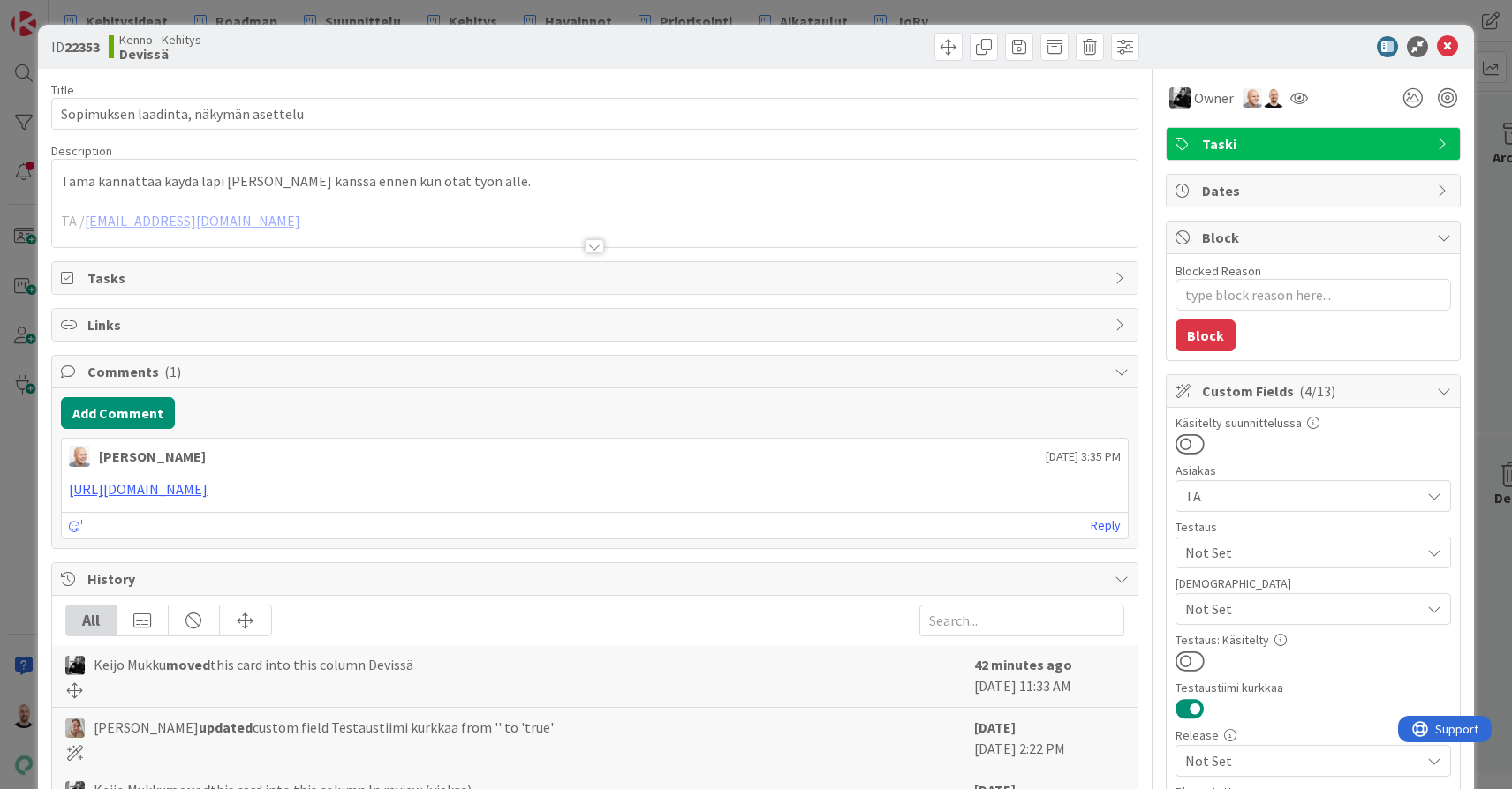
click at [597, 250] on div at bounding box center [595, 246] width 20 height 14
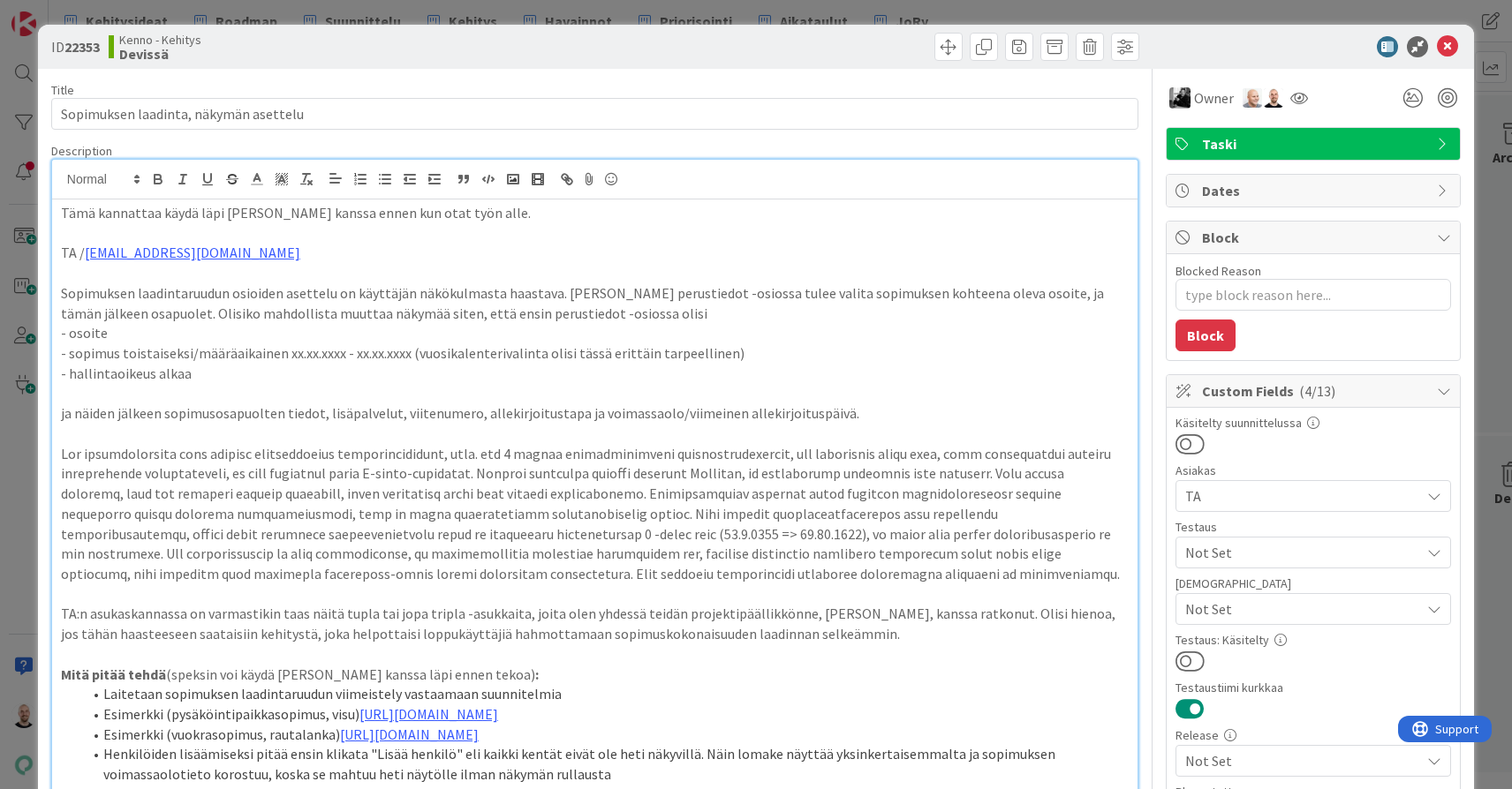
type textarea "x"
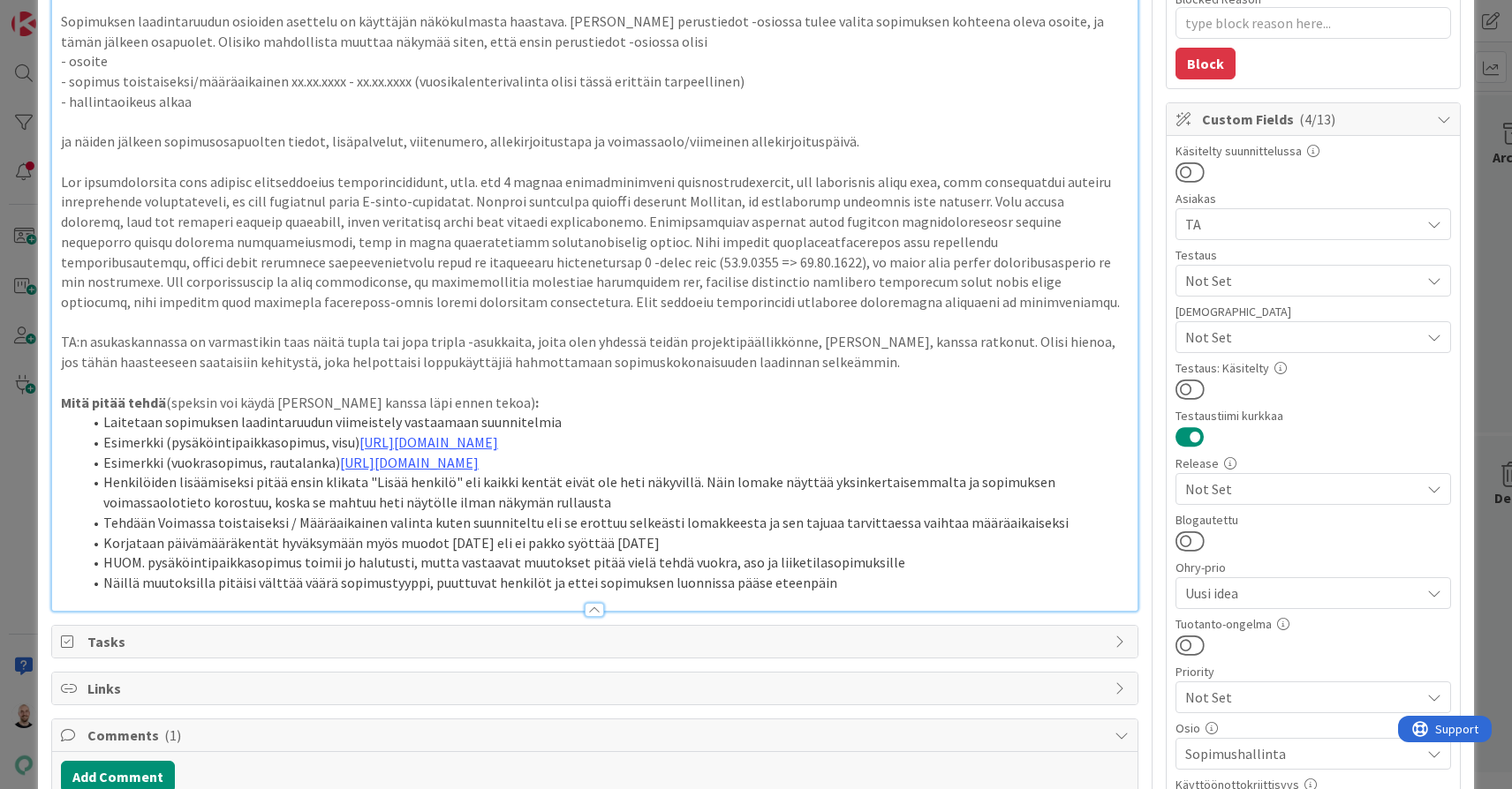
scroll to position [275, 0]
click at [478, 431] on link "https://www.figma.com/proto/0IJ8fGlasErUUd7odgirDN/Sopimushallinta?page-id=&nod…" at bounding box center [429, 440] width 139 height 18
click at [508, 474] on link "https://www.figma.com/proto/0IJ8fGlasErUUd7odgirDN/Sopimushallinta?content-scal…" at bounding box center [553, 477] width 121 height 23
click at [344, 531] on li "Tehdään Voimassa toistaiseksi / Määräaikainen valinta kuten suunniteltu eli se …" at bounding box center [606, 520] width 1046 height 20
click at [379, 468] on link "https://www.figma.com/proto/0IJ8fGlasErUUd7odgirDN/Sopimushallinta?page-id=0%3A…" at bounding box center [409, 460] width 139 height 18
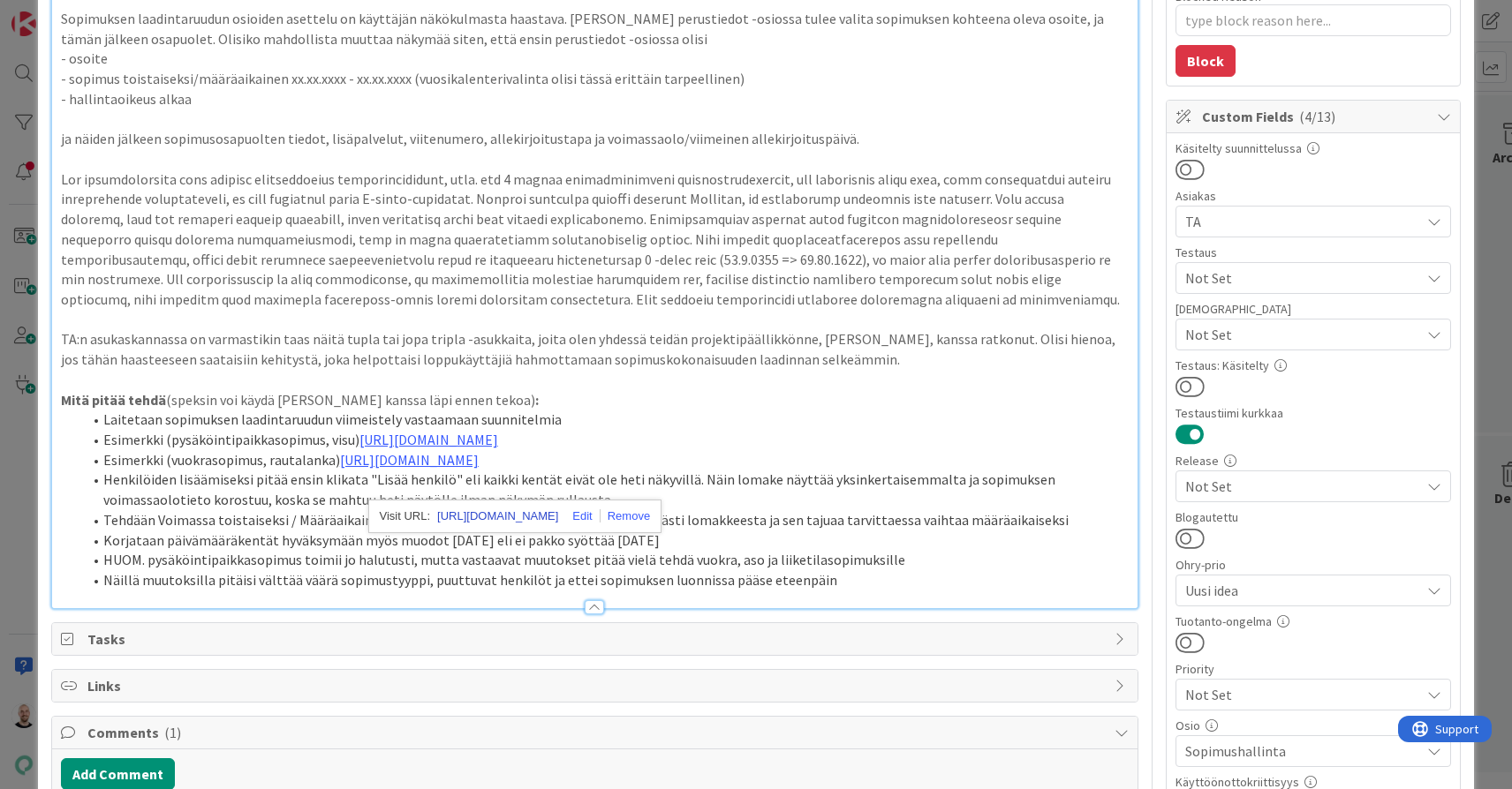
click at [449, 516] on link "https://www.figma.com/proto/0IJ8fGlasErUUd7odgirDN/Sopimushallinta?content-scal…" at bounding box center [497, 516] width 121 height 23
click at [826, 509] on li "Henkilöiden lisäämiseksi pitää ensin klikata "Lisää henkilö" eli kaikki kentät …" at bounding box center [606, 489] width 1046 height 40
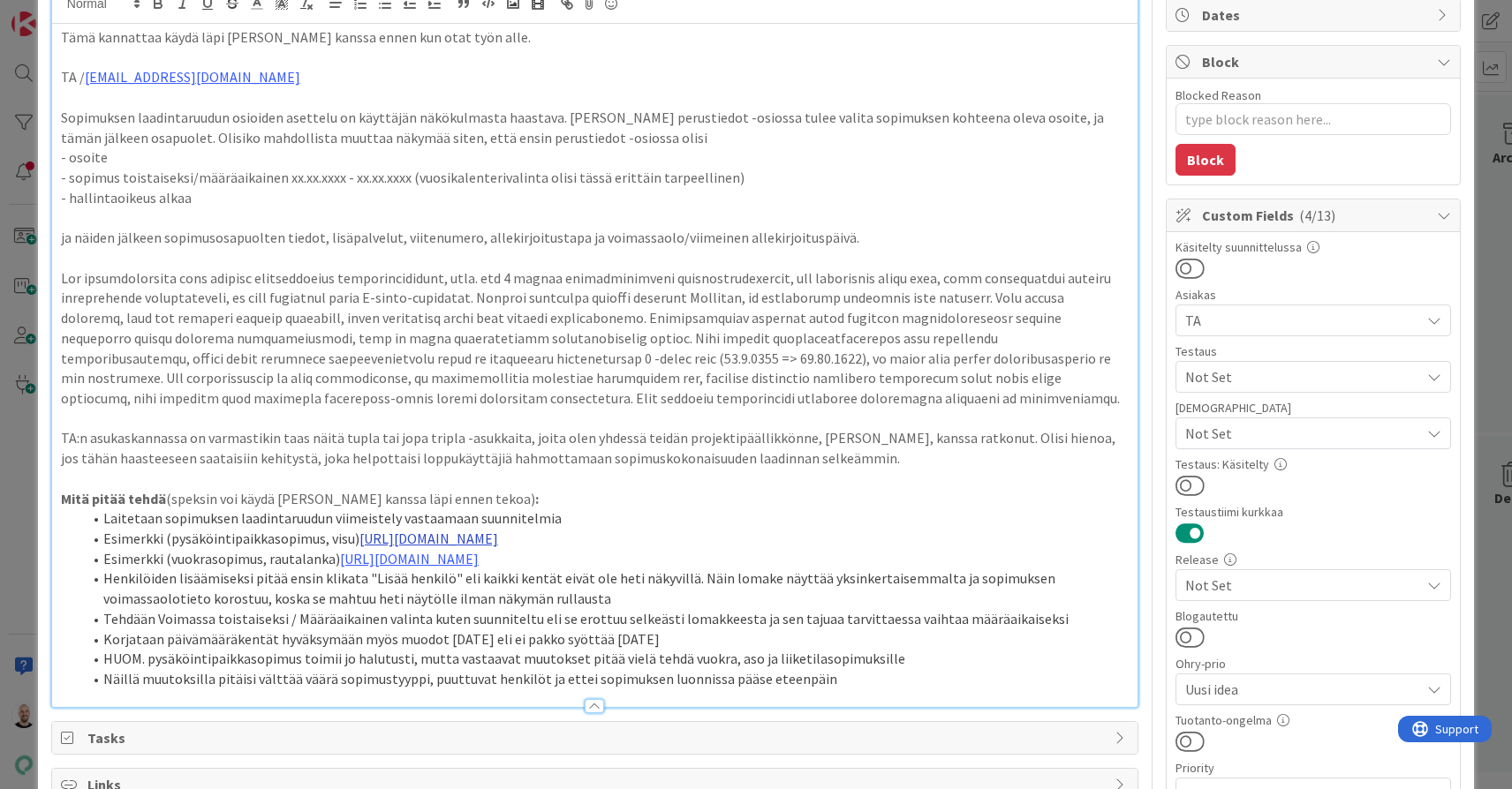
scroll to position [144, 0]
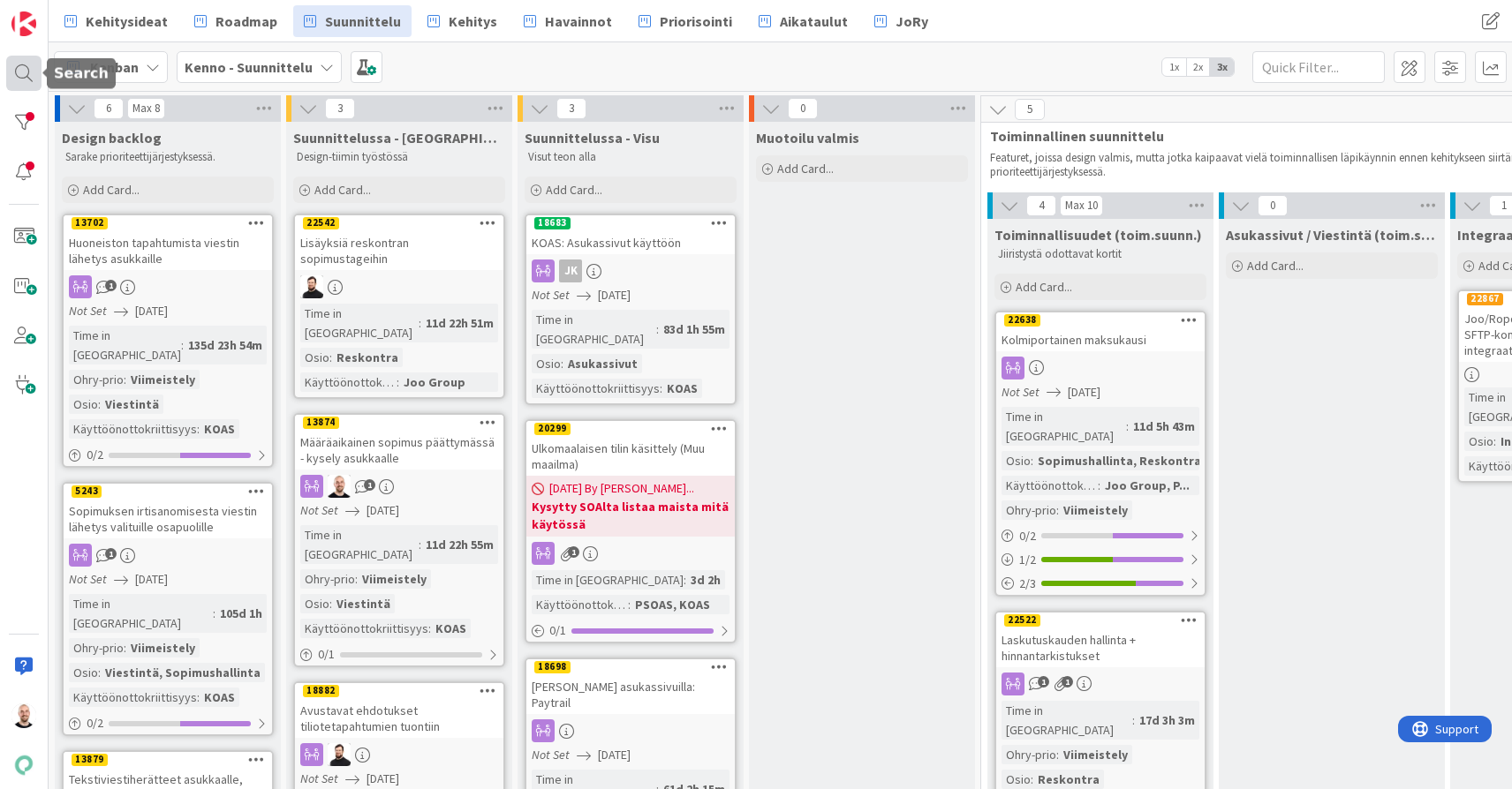
click at [18, 69] on div at bounding box center [24, 73] width 36 height 36
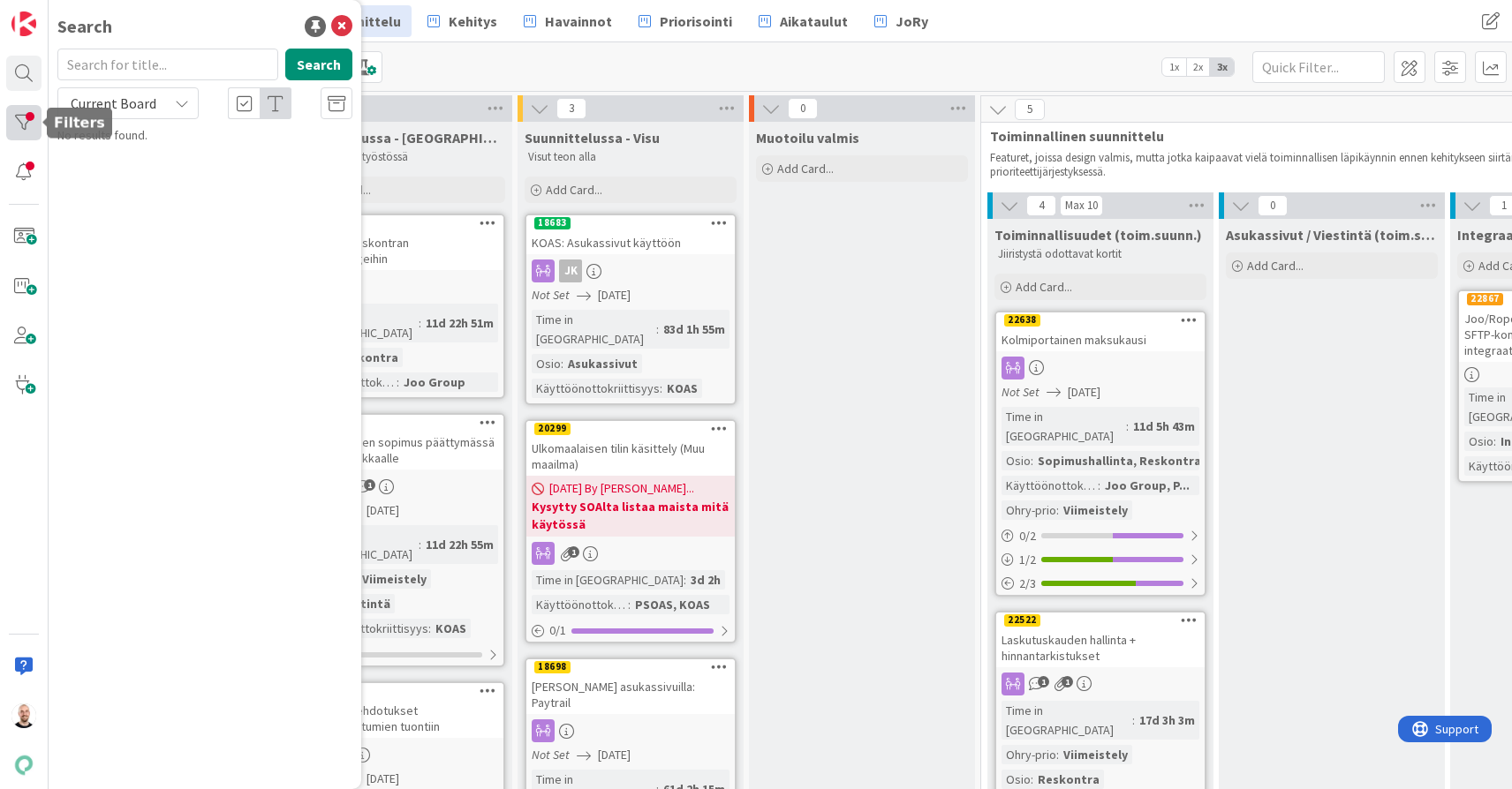
click at [30, 131] on div at bounding box center [24, 123] width 36 height 36
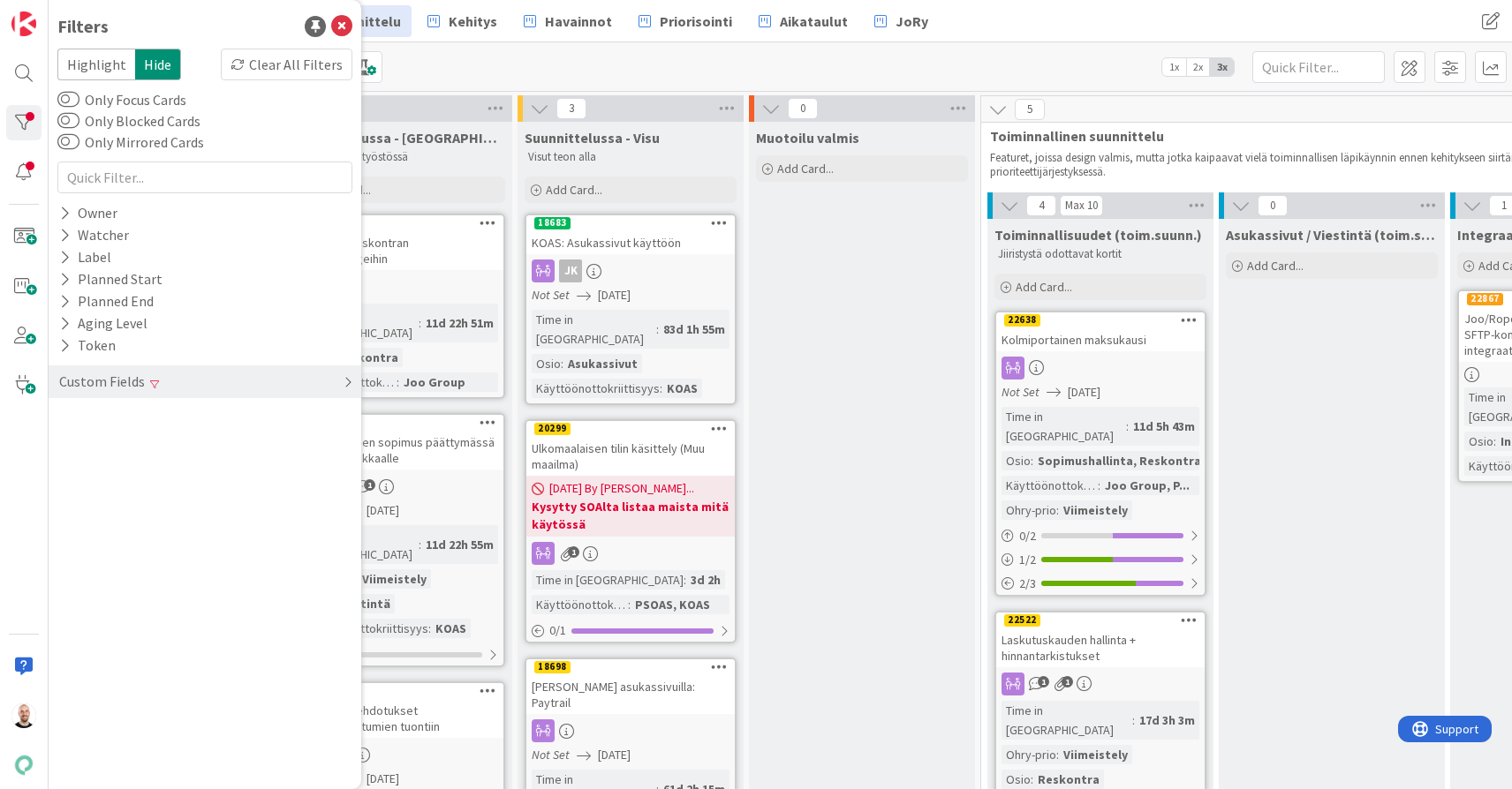
click at [168, 378] on div "Custom Fields" at bounding box center [205, 381] width 313 height 33
click at [340, 521] on div "Clear" at bounding box center [327, 528] width 52 height 22
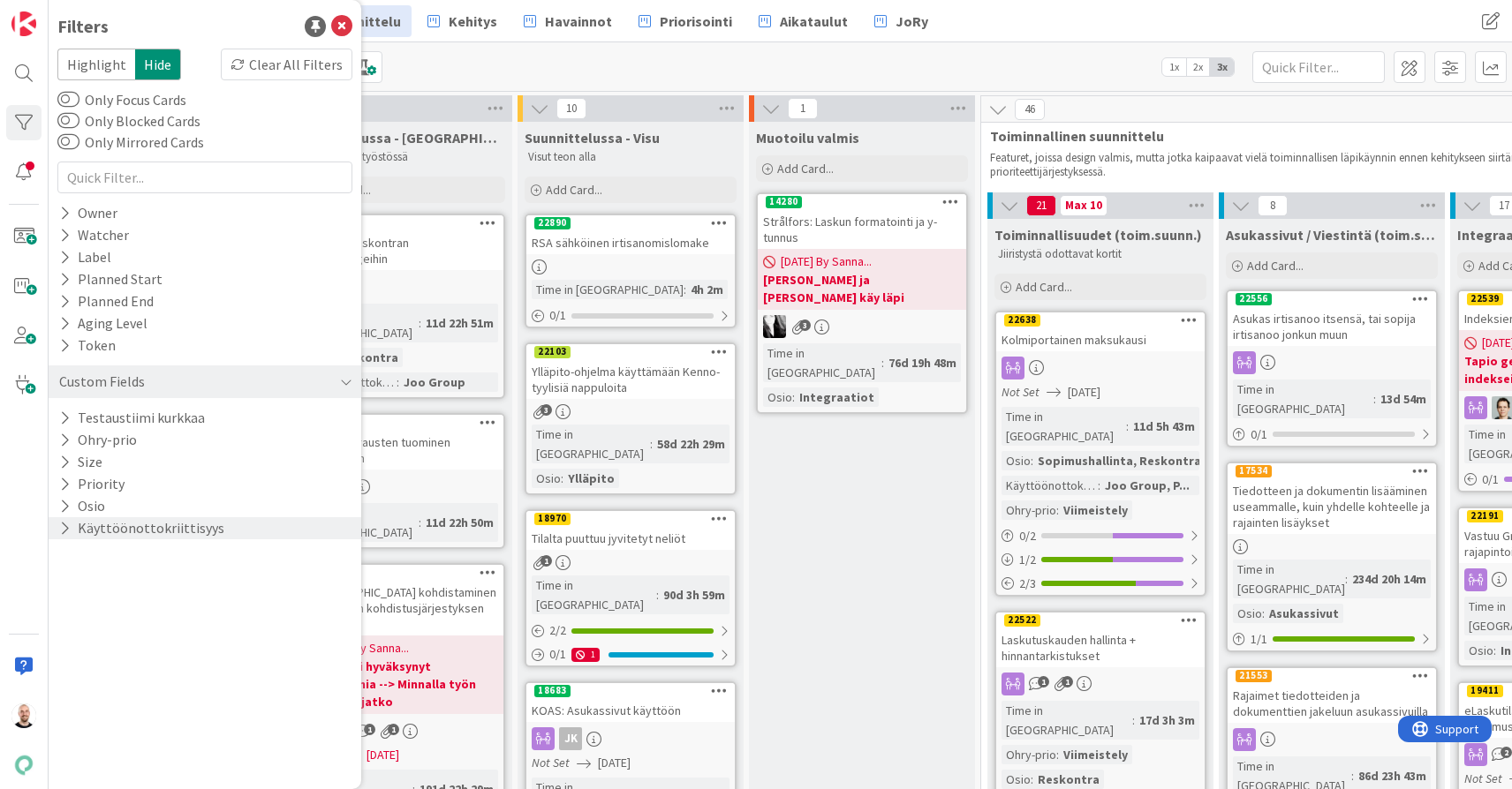
click at [68, 530] on icon at bounding box center [66, 528] width 12 height 15
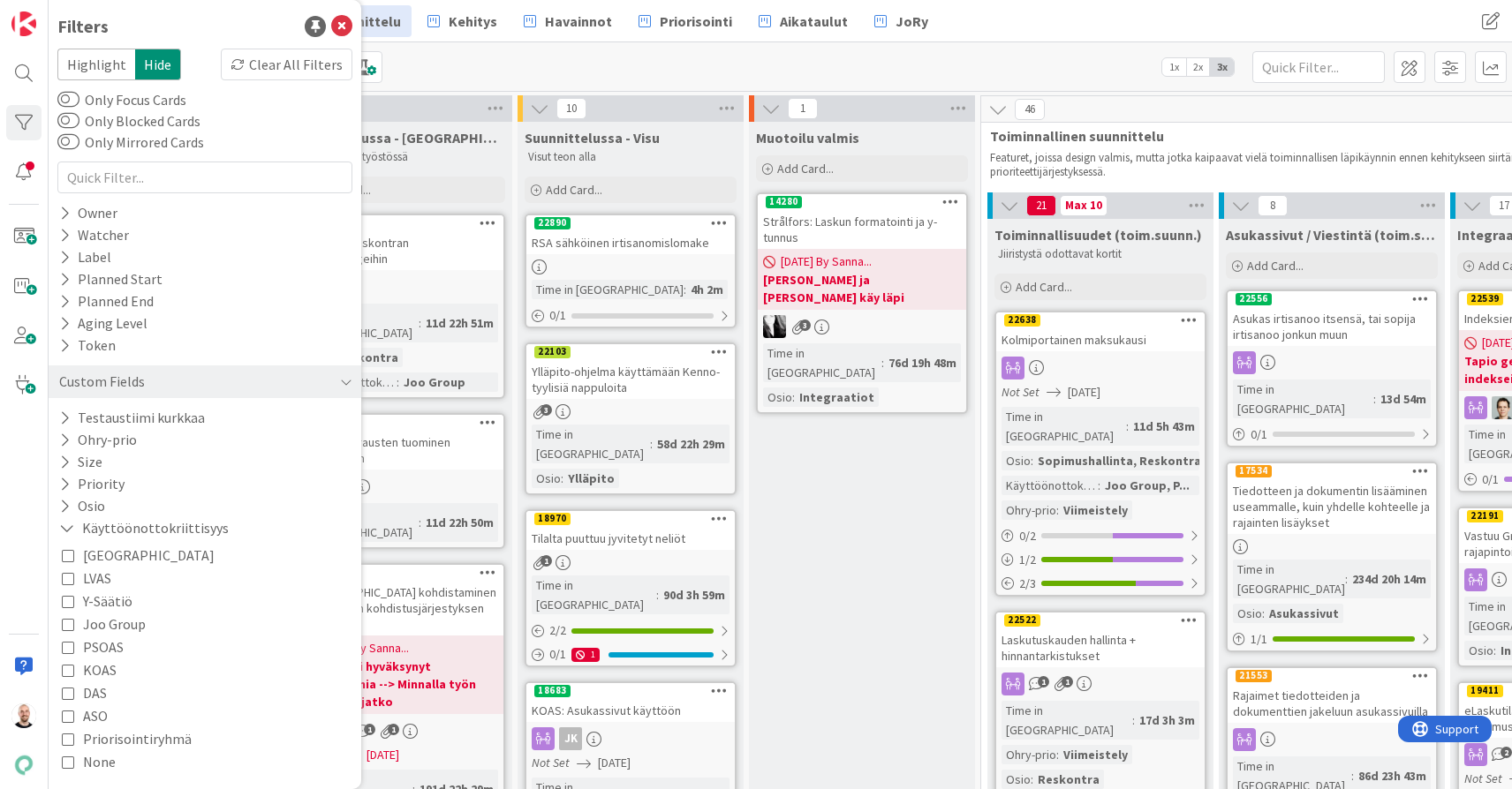
click at [99, 618] on span "Joo Group" at bounding box center [114, 623] width 63 height 23
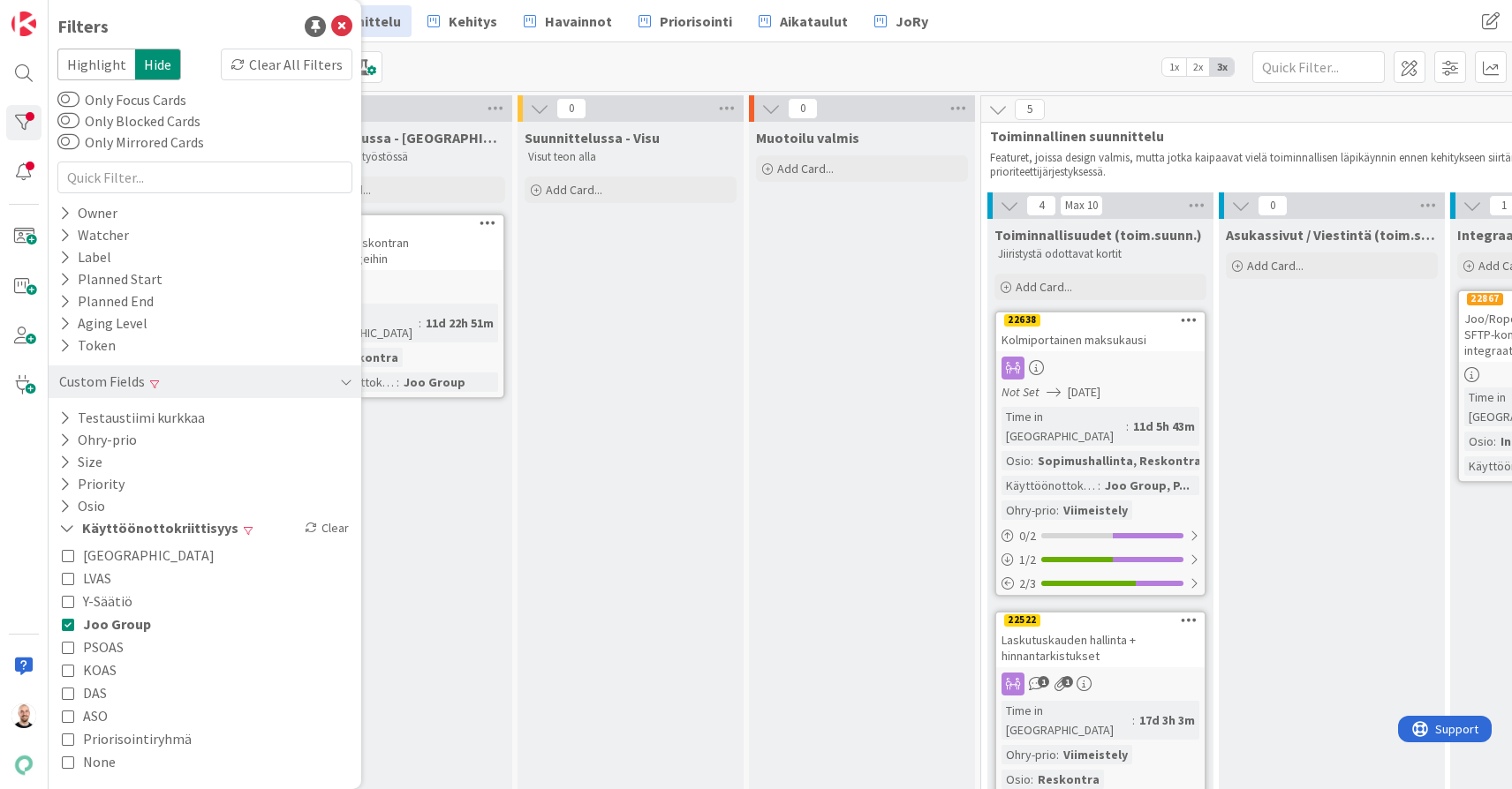
click at [686, 54] on div "Kanban Kenno - Suunnittelu 1x 2x 3x" at bounding box center [780, 66] width 1463 height 49
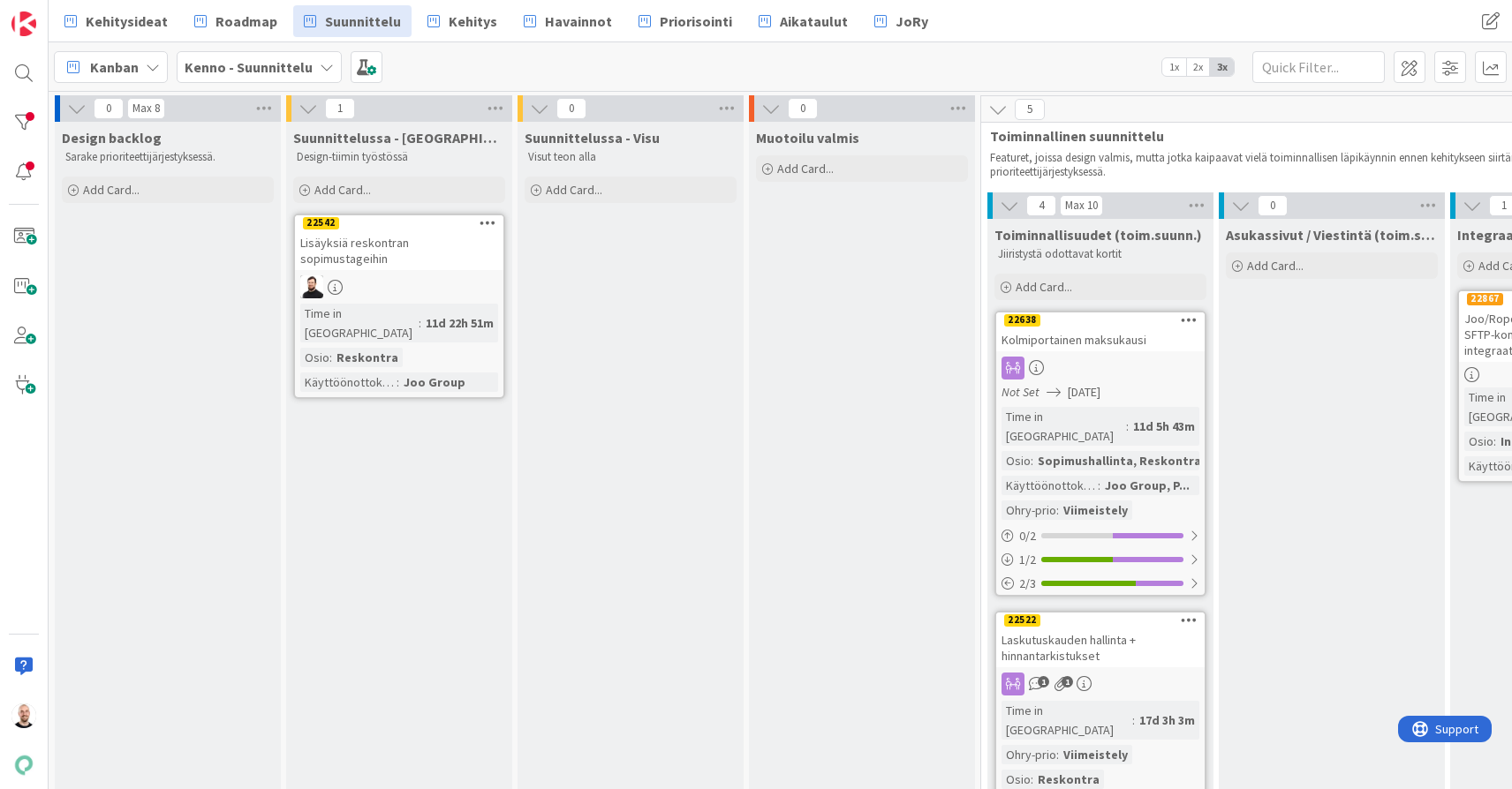
click at [401, 251] on div "Lisäyksiä reskontran sopimustageihin" at bounding box center [399, 250] width 208 height 39
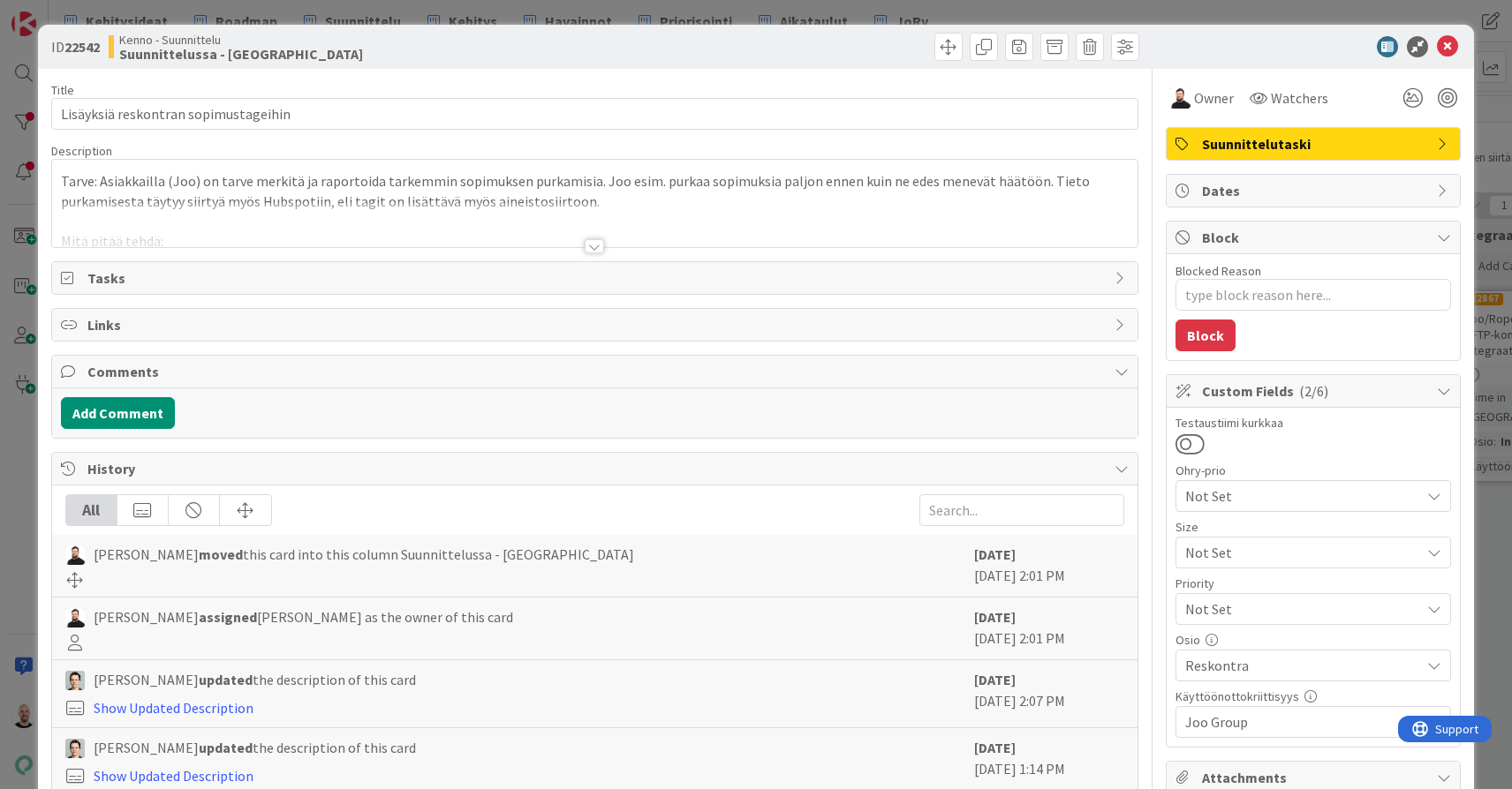
click at [597, 244] on div at bounding box center [595, 246] width 20 height 14
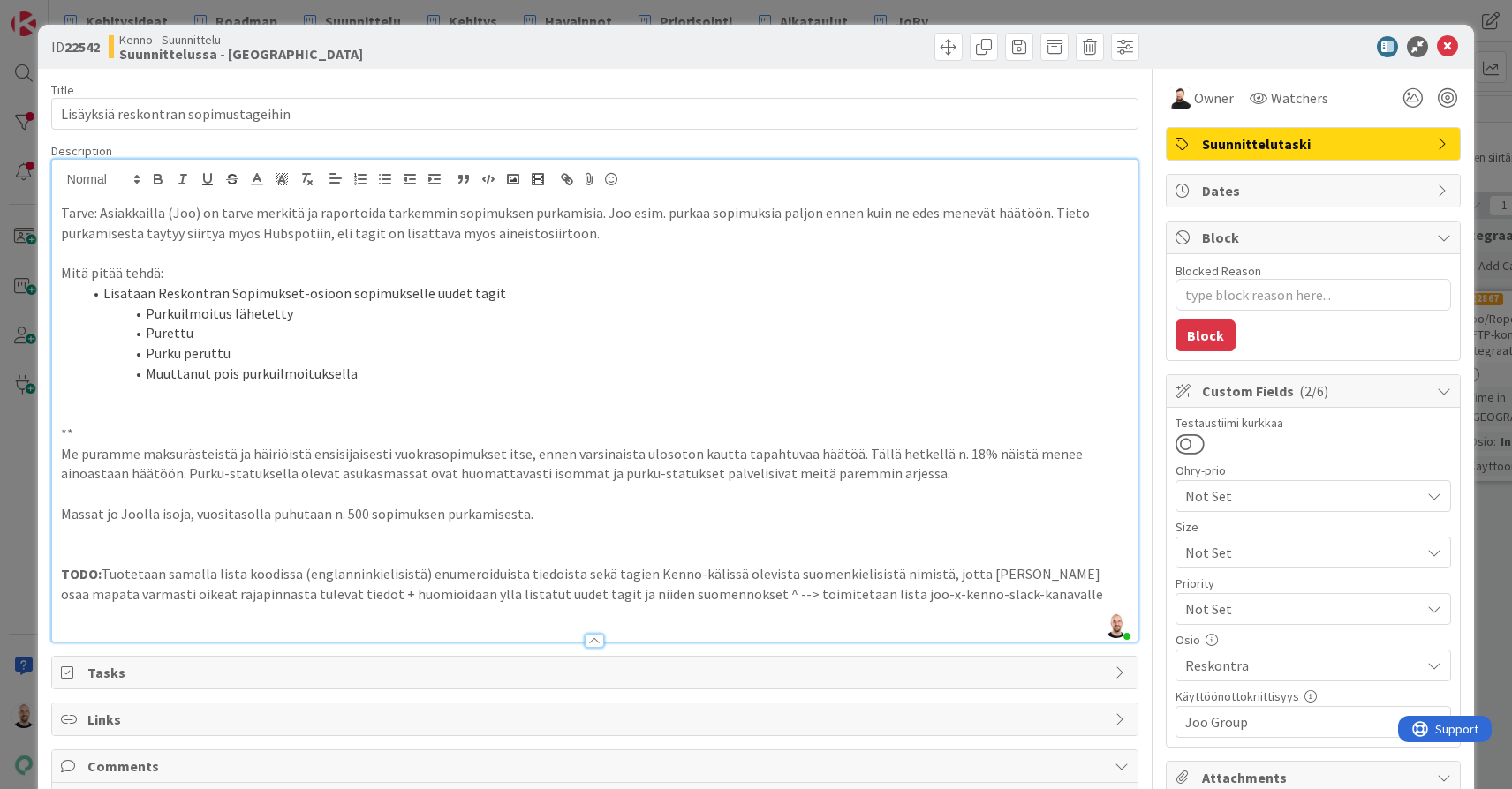
type textarea "x"
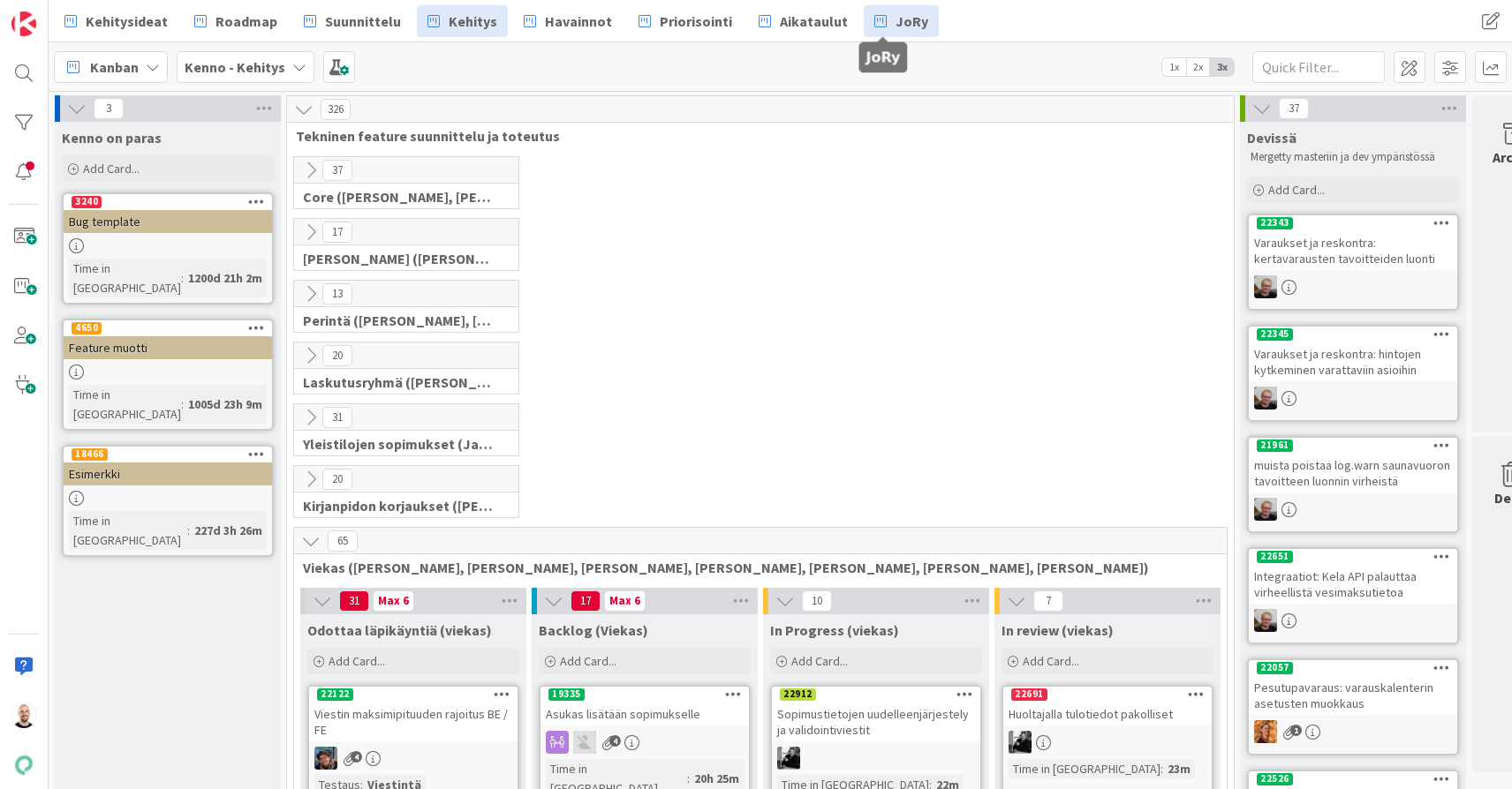
click at [899, 23] on span "JoRy" at bounding box center [911, 21] width 33 height 21
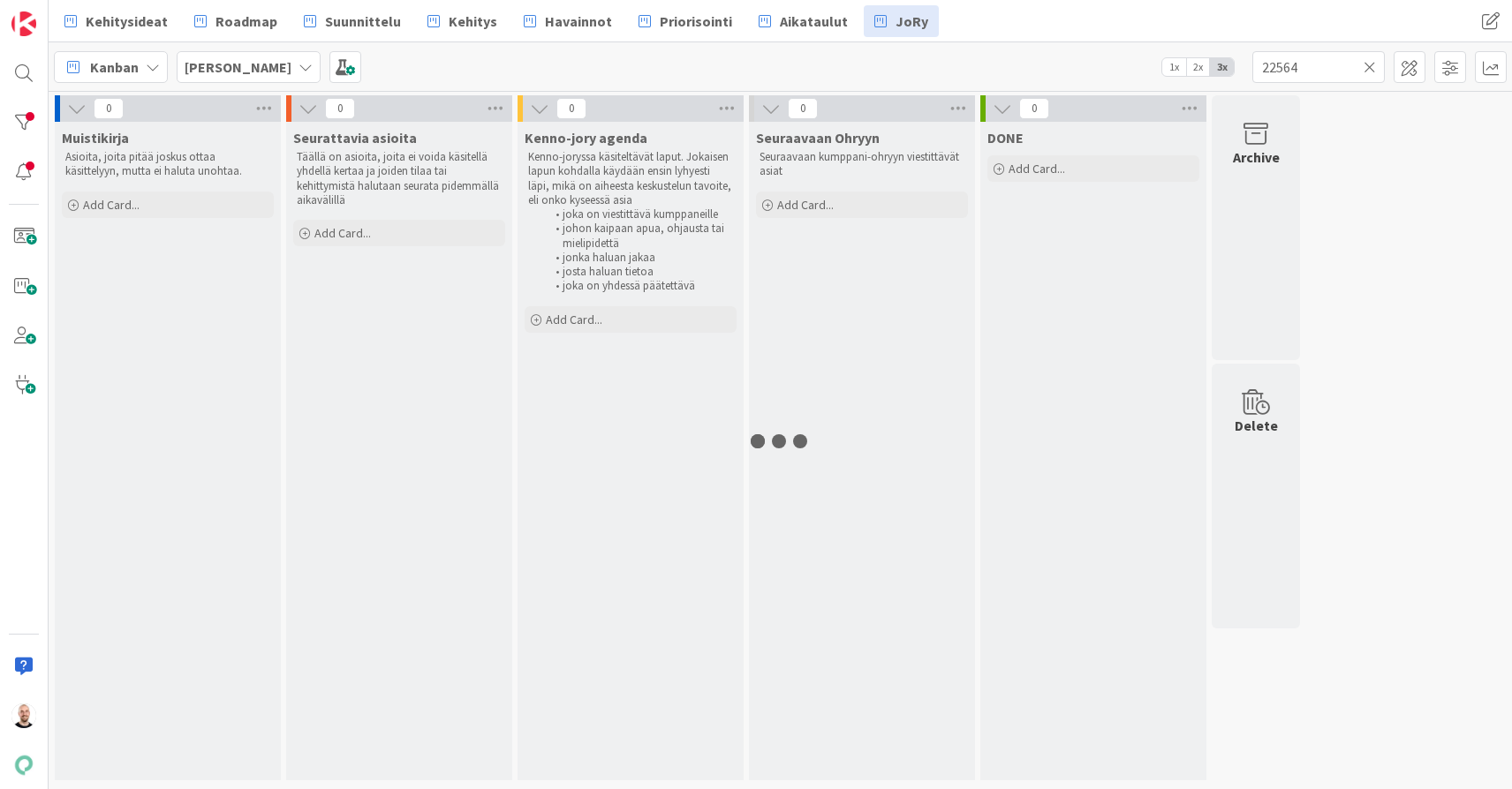
type input "22564"
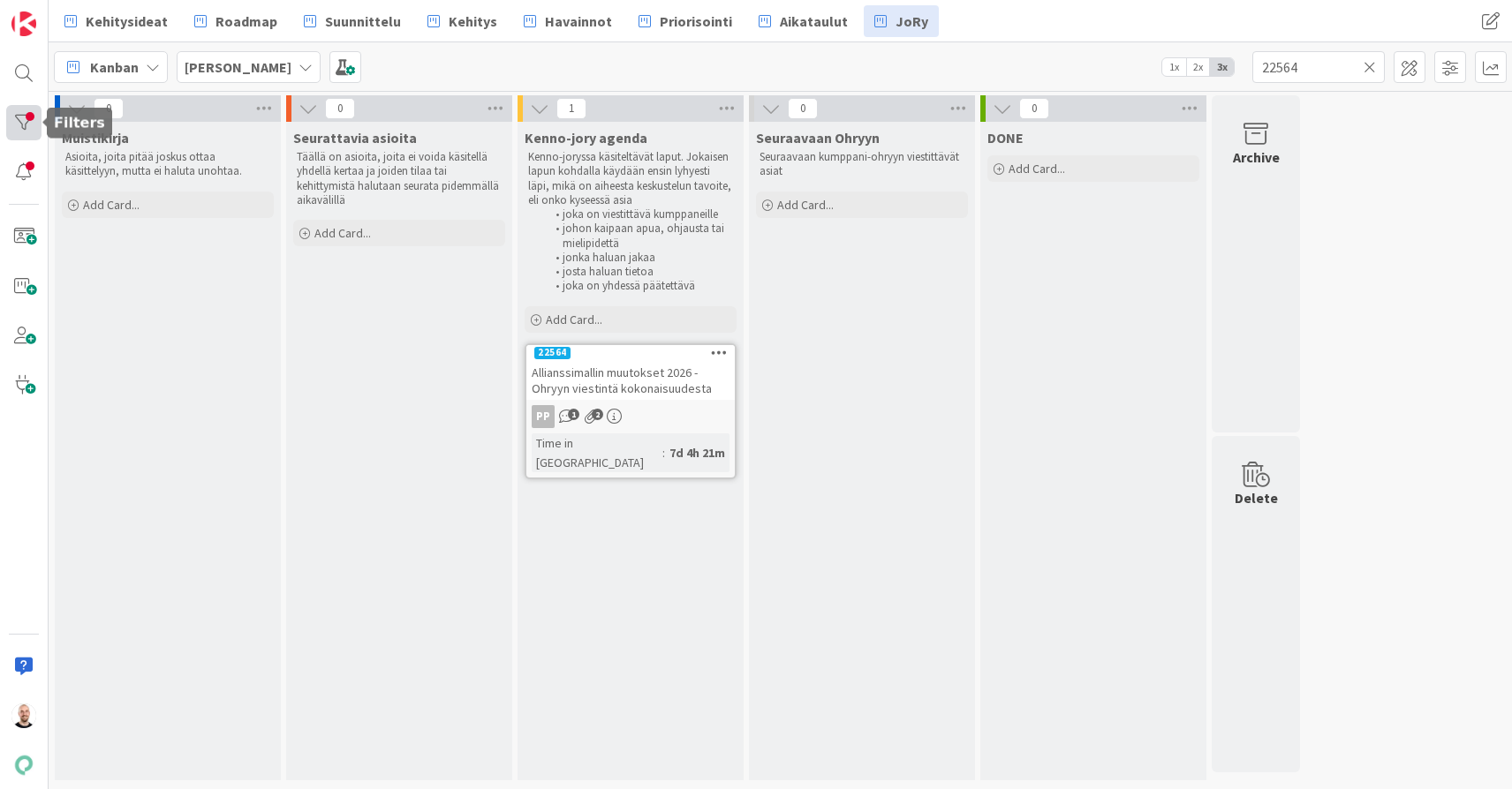
click at [13, 124] on div at bounding box center [24, 123] width 36 height 36
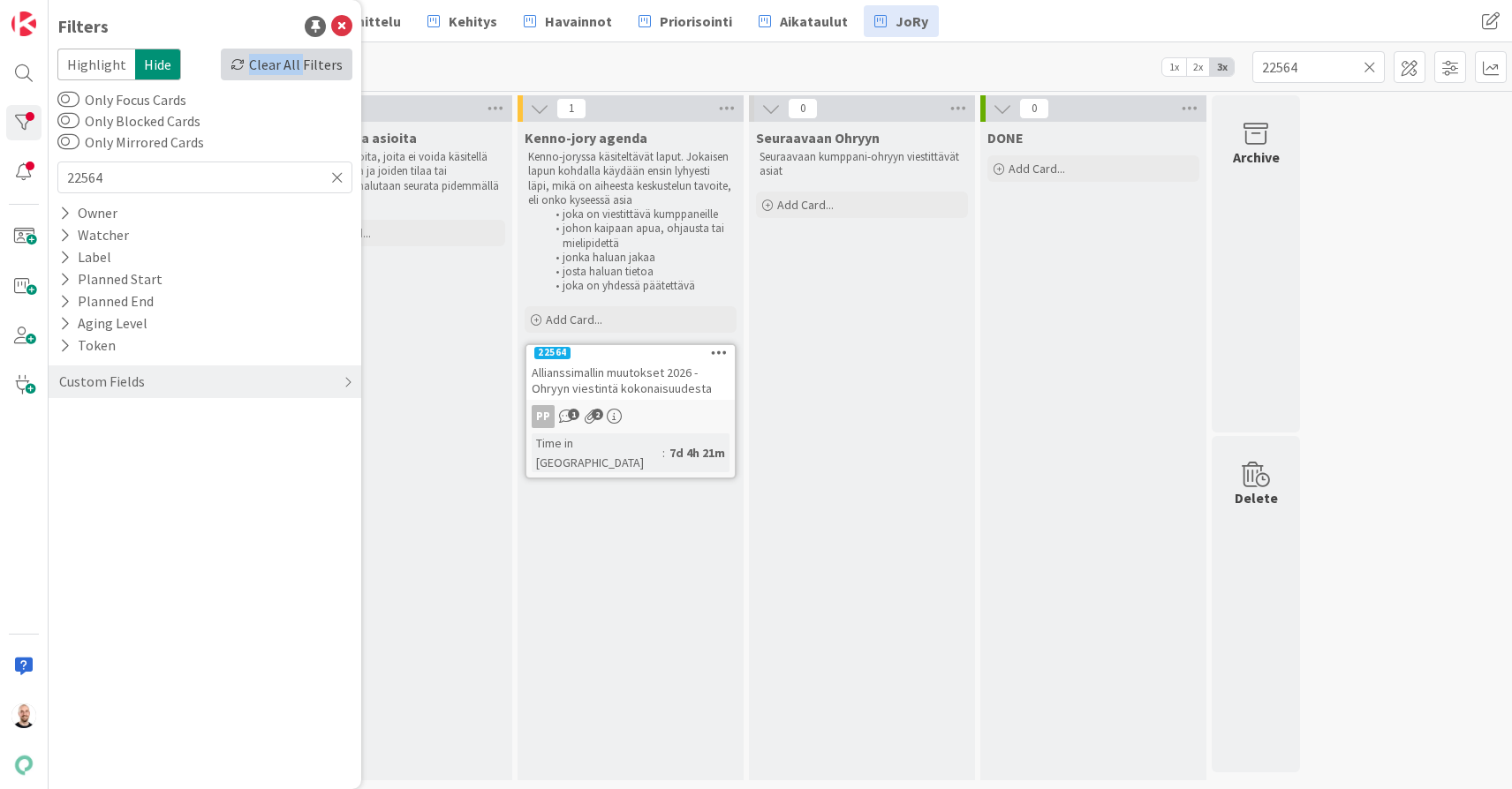
click at [308, 54] on div "Clear All Filters" at bounding box center [286, 65] width 132 height 32
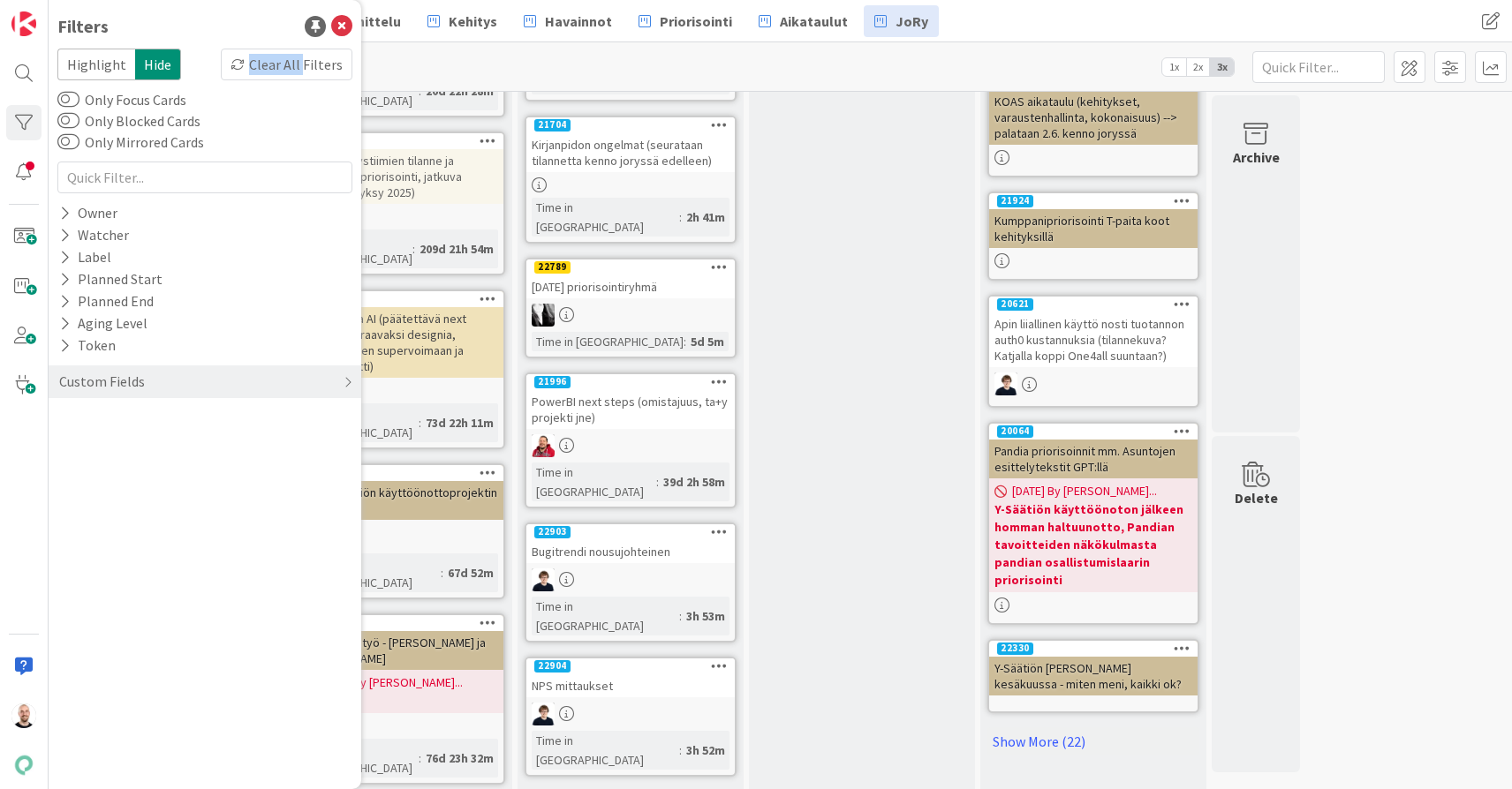
scroll to position [699, 0]
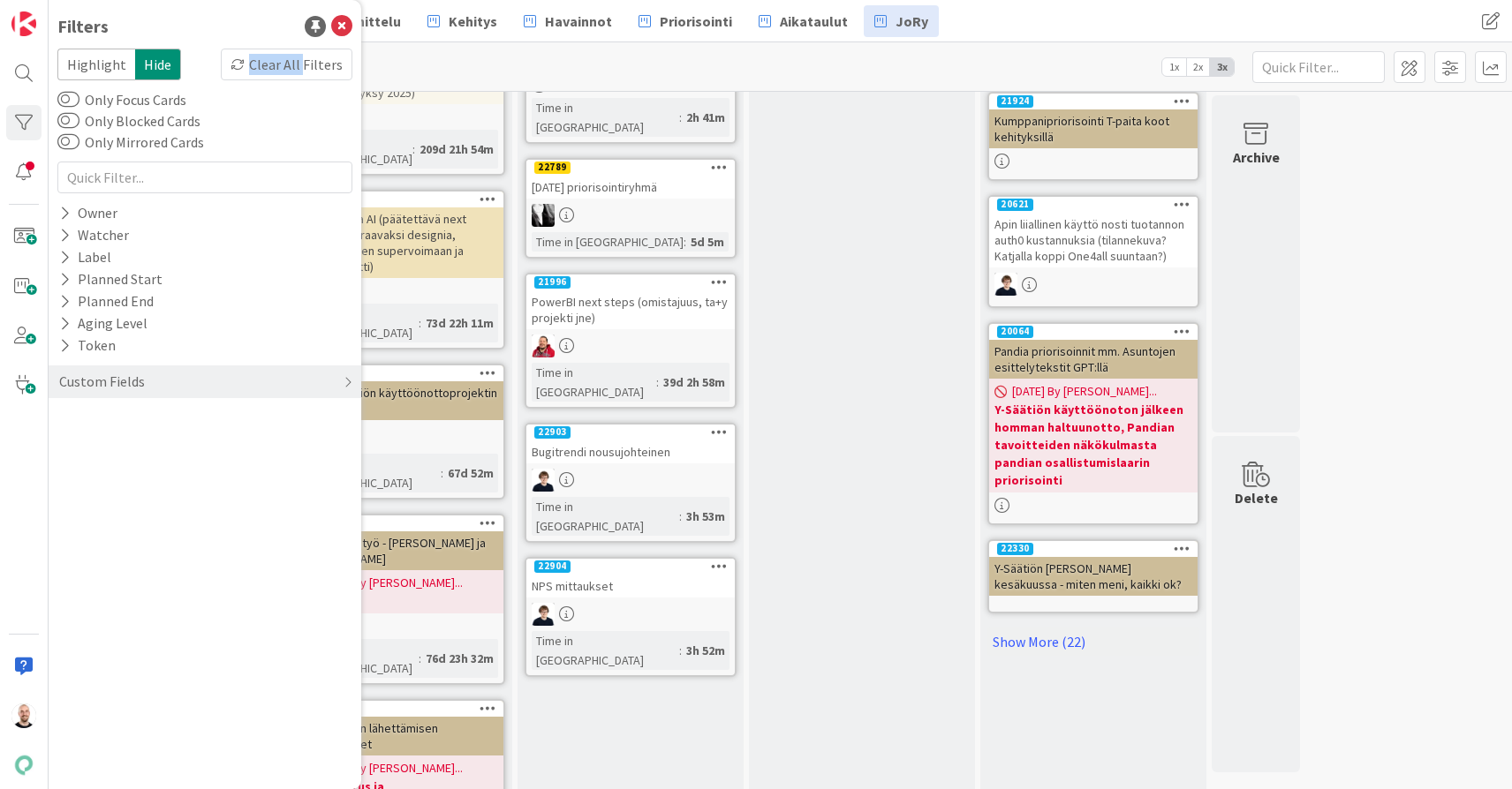
click at [597, 575] on div "NPS mittaukset" at bounding box center [630, 586] width 208 height 23
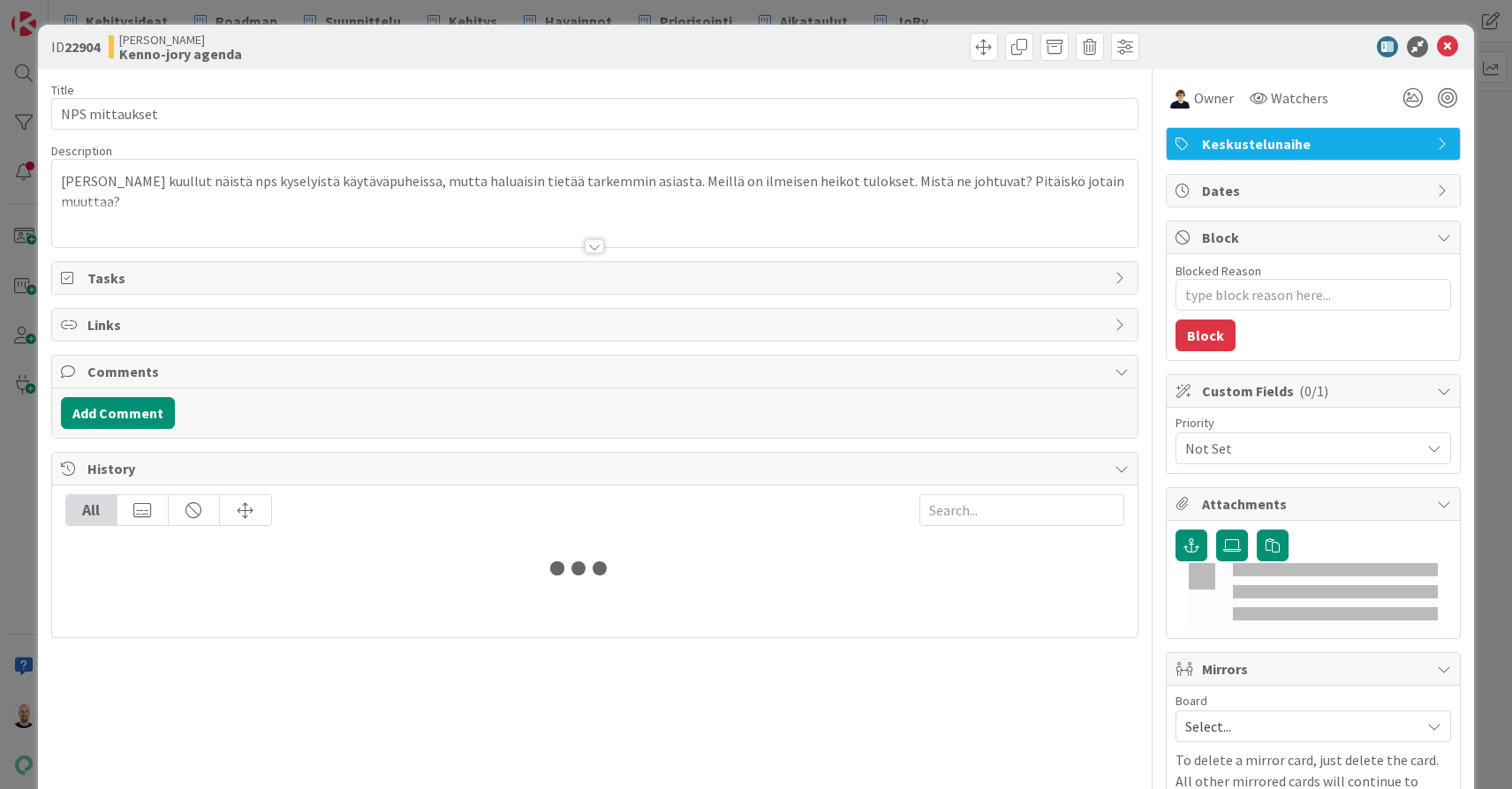
type textarea "x"
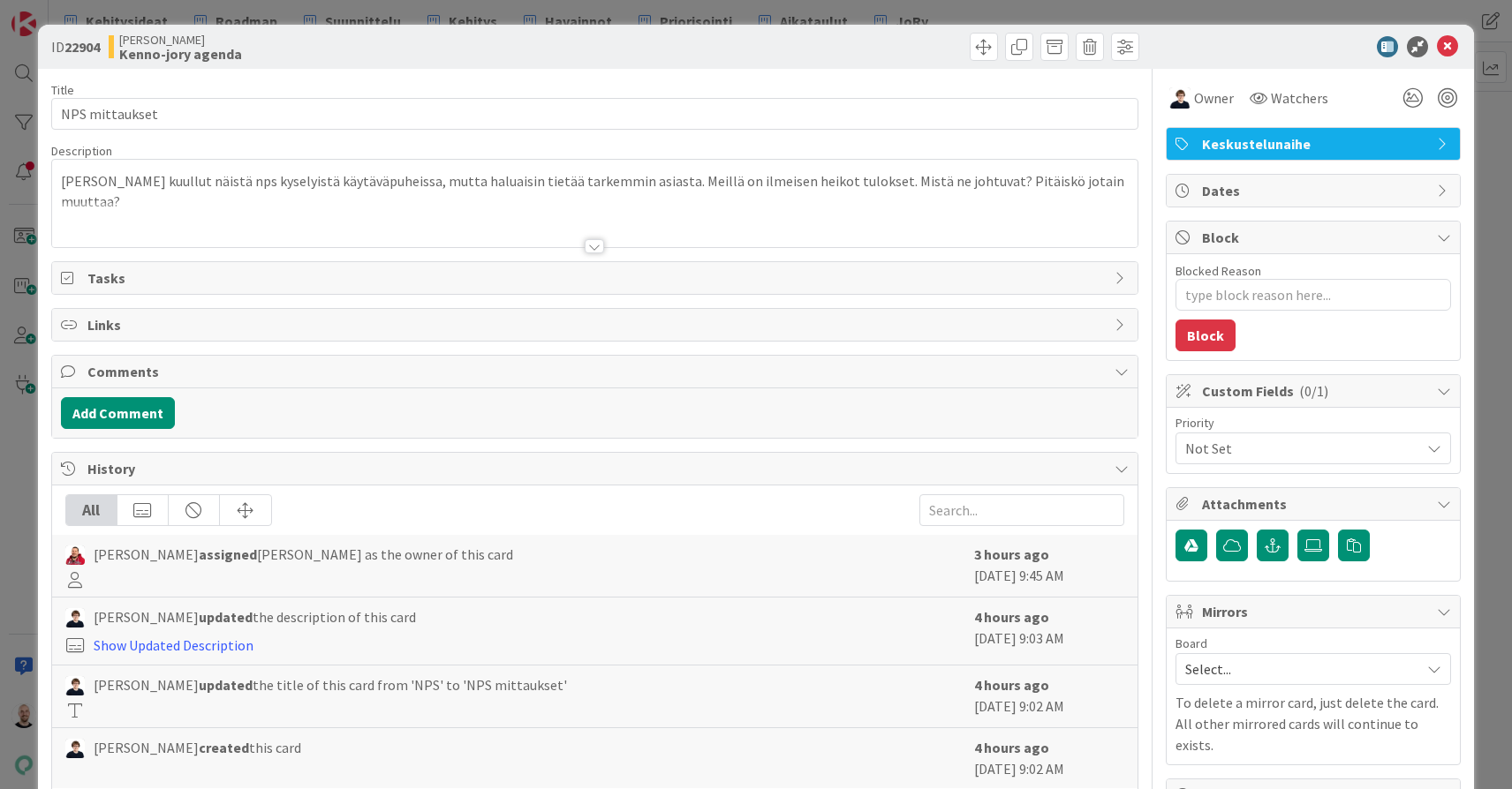
click at [595, 245] on div at bounding box center [595, 246] width 20 height 14
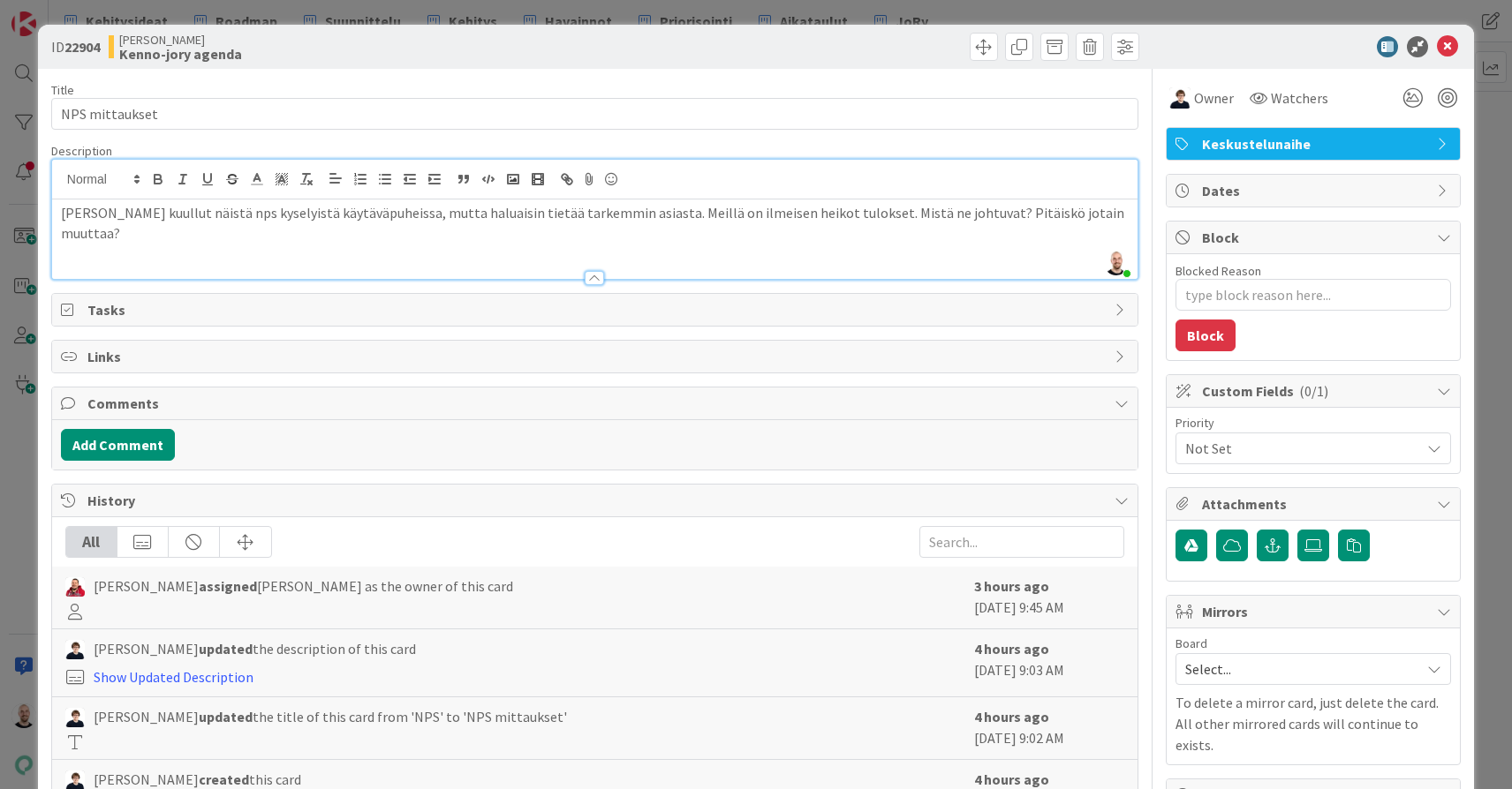
click at [774, 12] on div "ID 22904 [PERSON_NAME] Kenno-jory agenda Title 14 / 128 NPS mittaukset Descript…" at bounding box center [756, 394] width 1512 height 789
